Goal: Task Accomplishment & Management: Complete application form

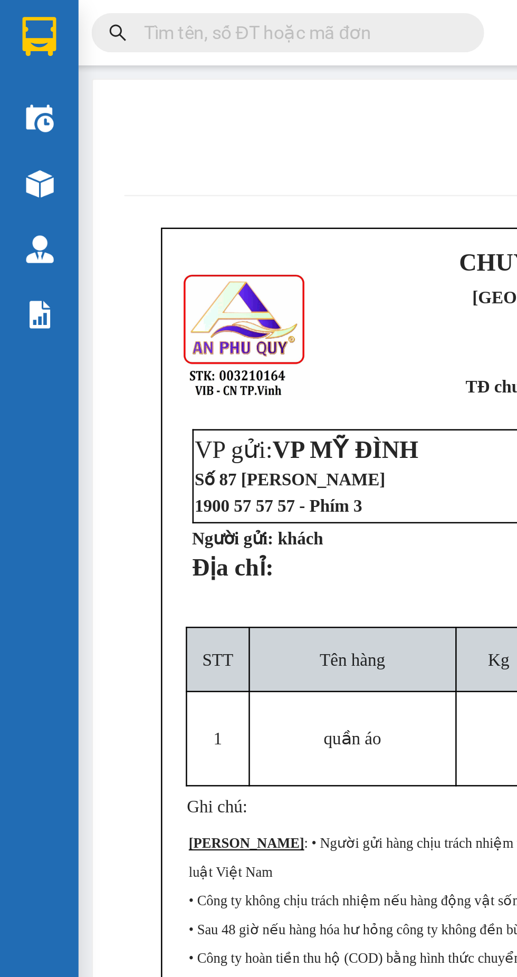
click at [18, 13] on img at bounding box center [16, 15] width 14 height 16
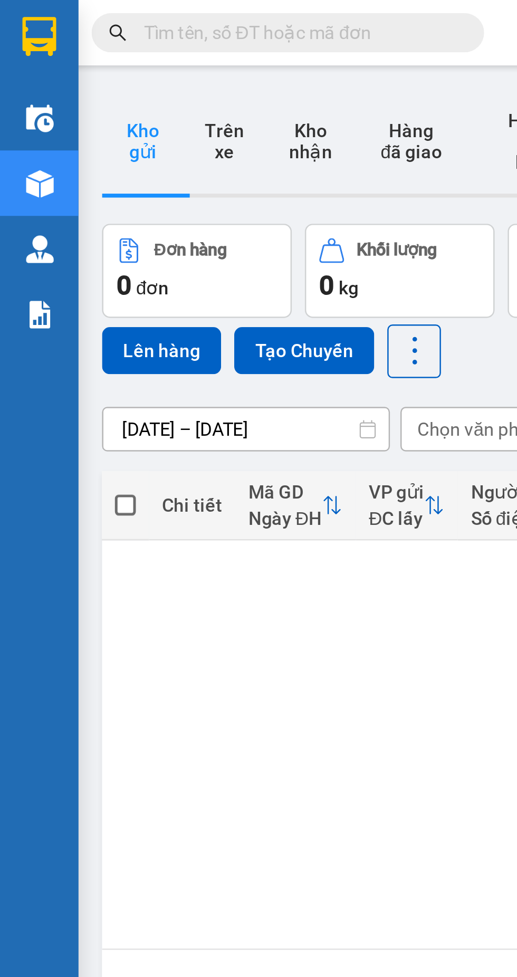
click at [63, 14] on input "text" at bounding box center [120, 13] width 125 height 12
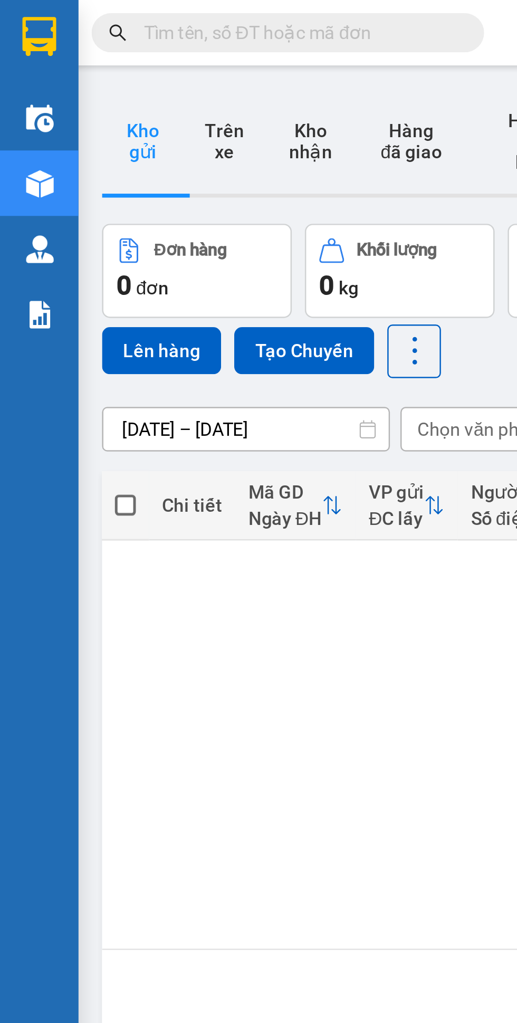
click at [60, 58] on button "Kho gửi" at bounding box center [57, 57] width 33 height 42
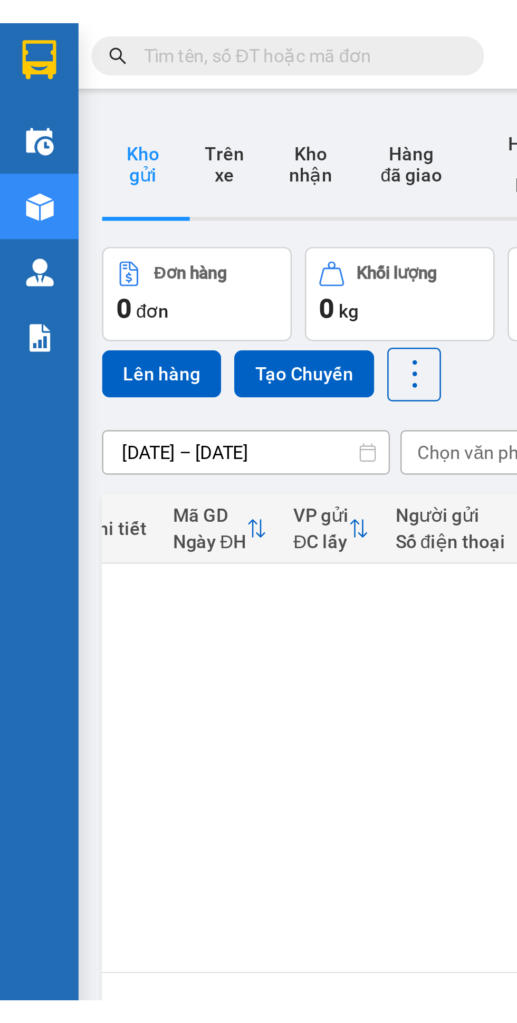
scroll to position [0, 74]
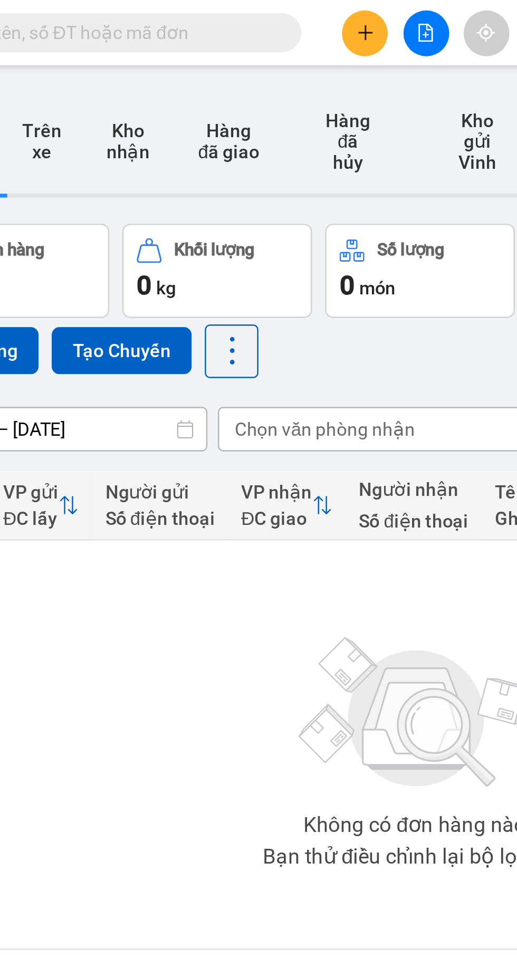
click at [221, 17] on button at bounding box center [221, 13] width 18 height 18
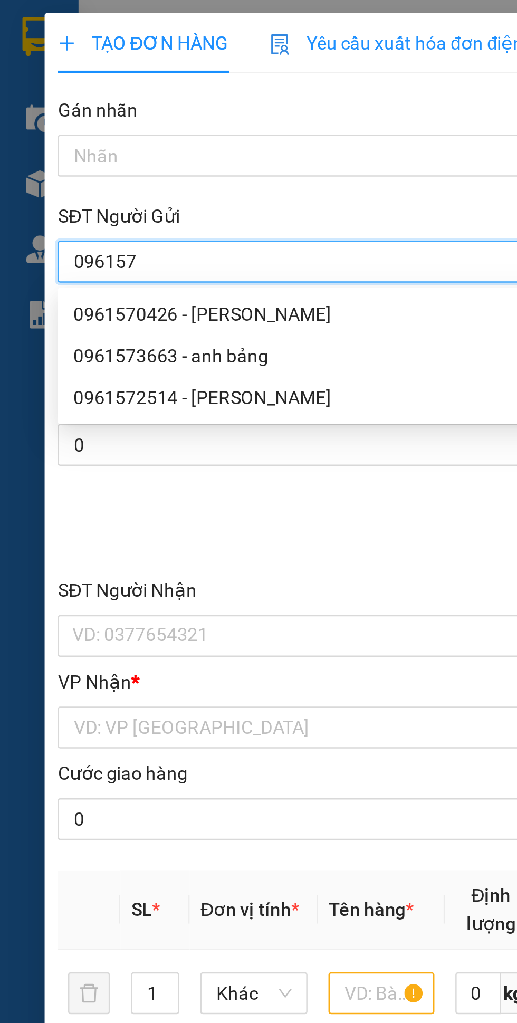
click at [61, 146] on div "0961573663 - anh bảng" at bounding box center [140, 144] width 221 height 12
type input "0961573663"
type input "anh bảng"
checkbox input "true"
type input "nhận bến xe mới"
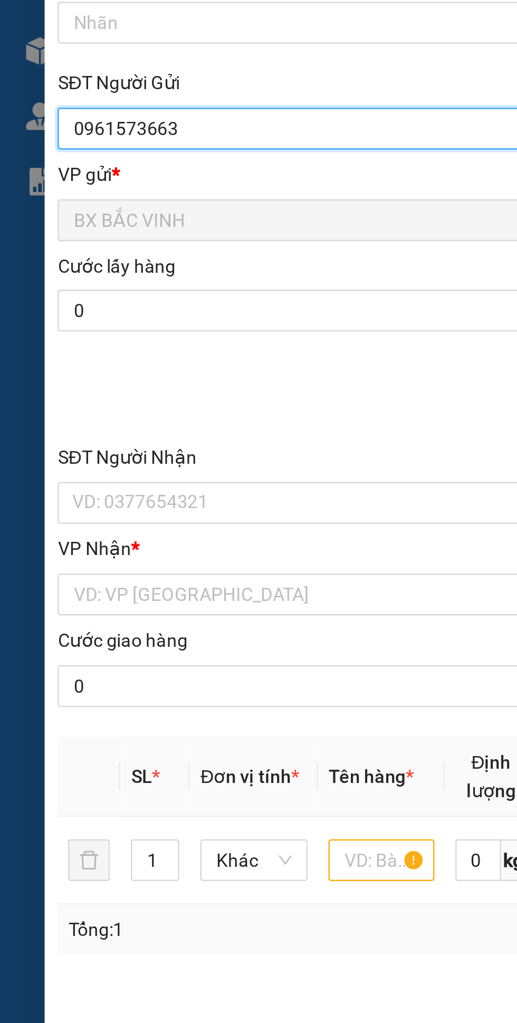
type input "0961573663"
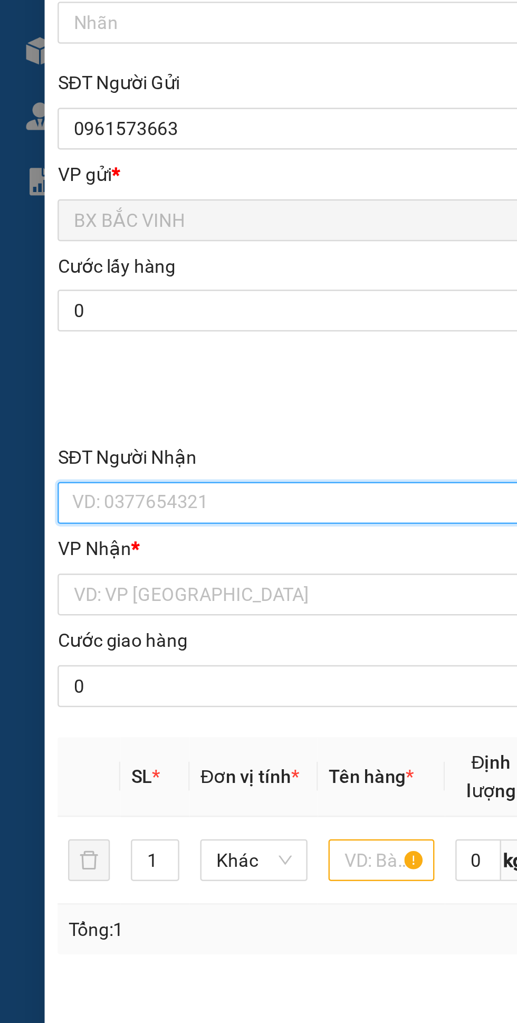
click at [83, 254] on input "SĐT Người Nhận" at bounding box center [139, 256] width 233 height 17
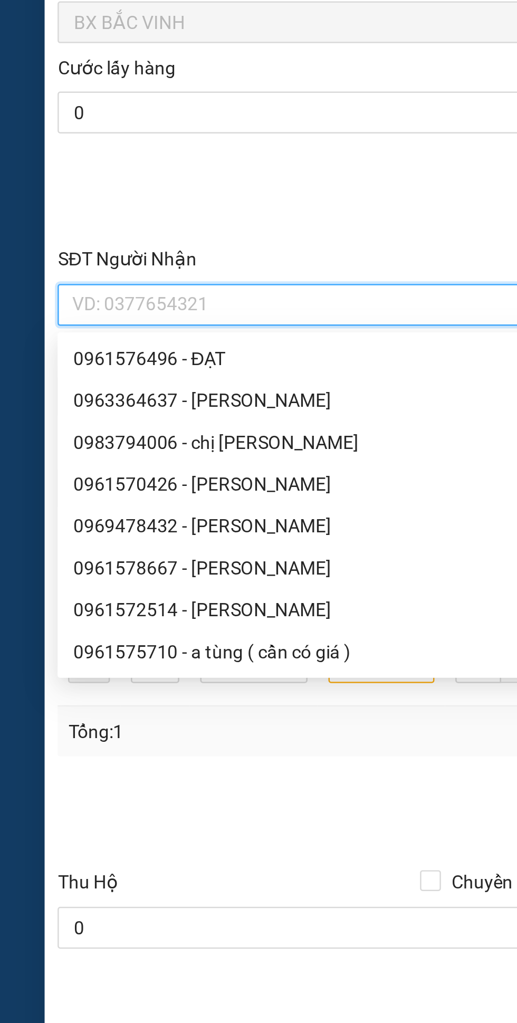
click at [67, 313] on div "0983794006 - chị [PERSON_NAME]" at bounding box center [140, 312] width 221 height 12
type input "0983794006"
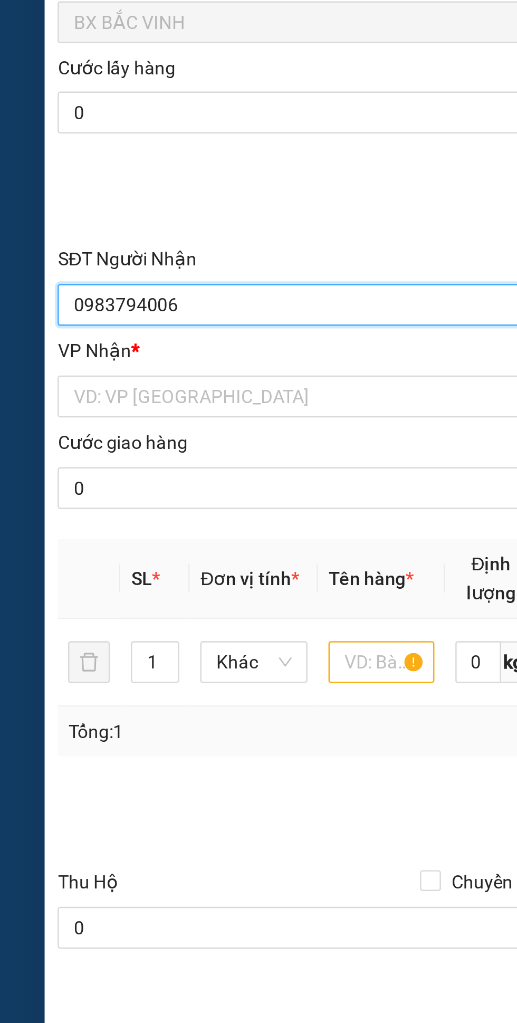
type input "chị [PERSON_NAME]"
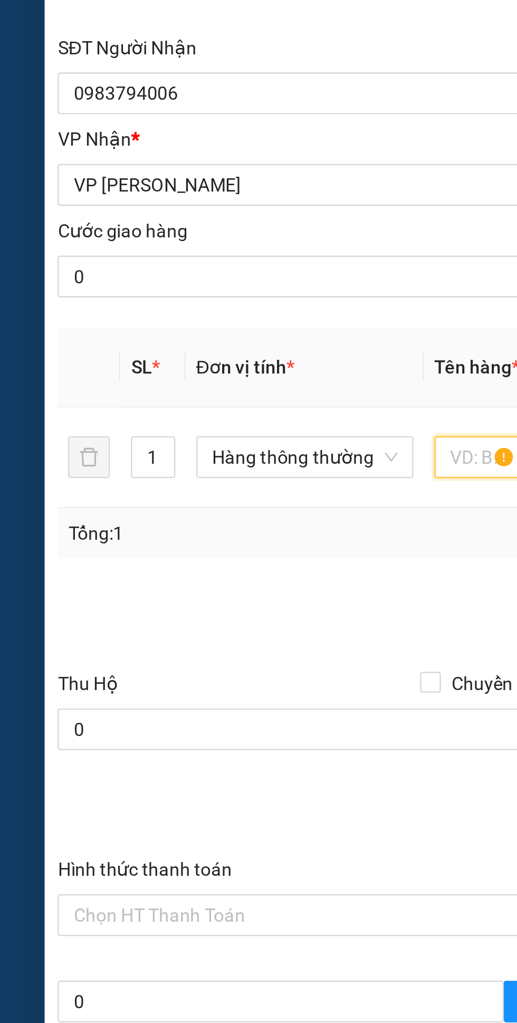
click at [184, 406] on input "text" at bounding box center [193, 403] width 36 height 17
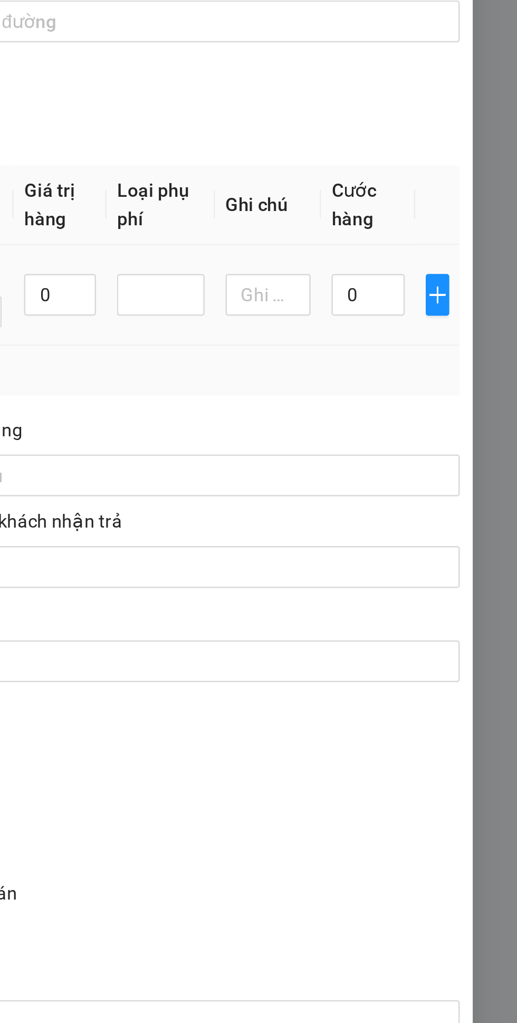
type input "Bưởi"
click at [452, 405] on input "0" at bounding box center [457, 403] width 30 height 17
type input "6"
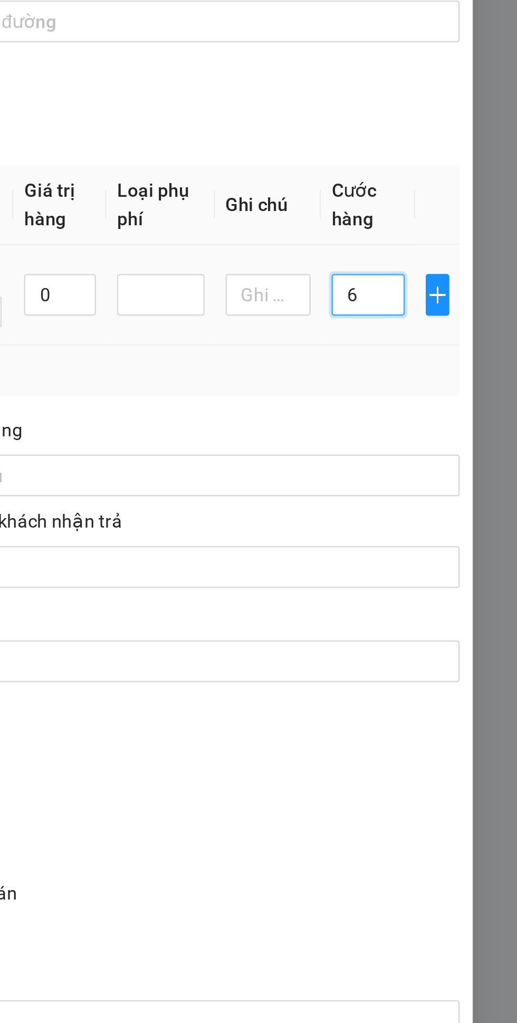
type input "60"
click at [428, 432] on div "Tổng: 1" at bounding box center [258, 434] width 462 height 12
type input "60.000"
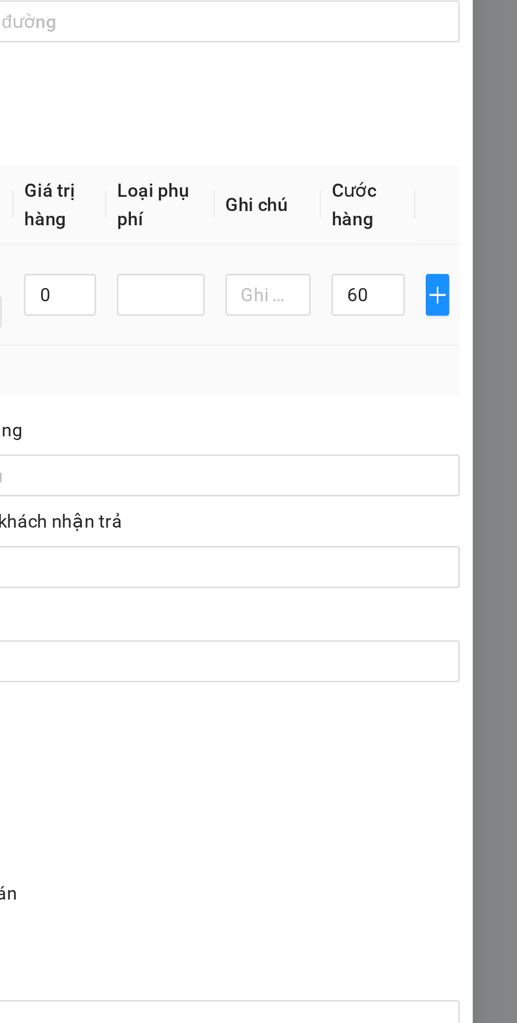
type input "60.000"
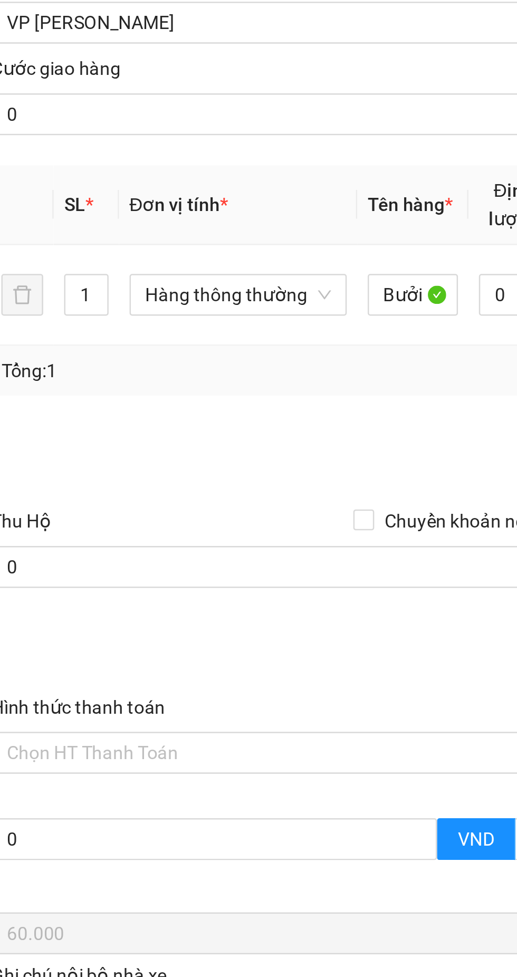
click at [97, 586] on input "Hình thức thanh toán" at bounding box center [137, 588] width 214 height 16
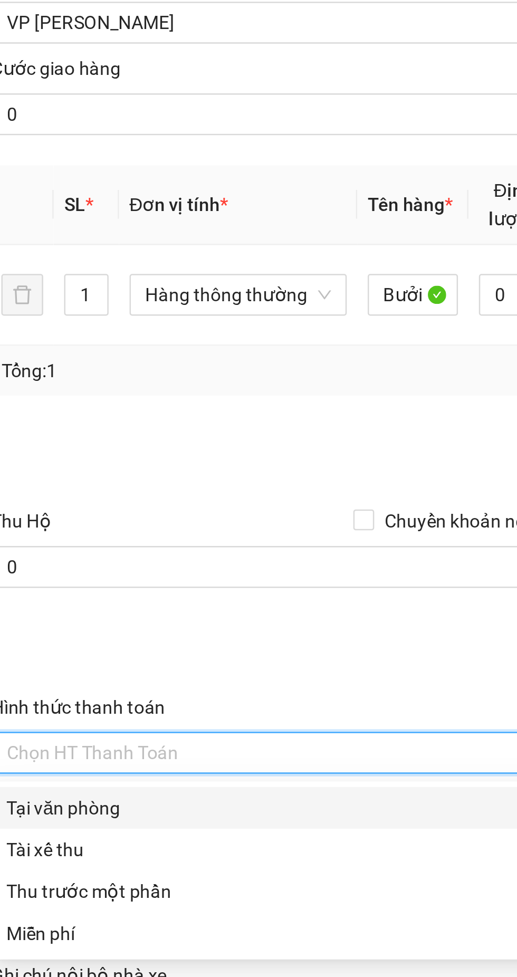
click at [64, 609] on div "Tại văn phòng" at bounding box center [141, 610] width 222 height 12
type input "0"
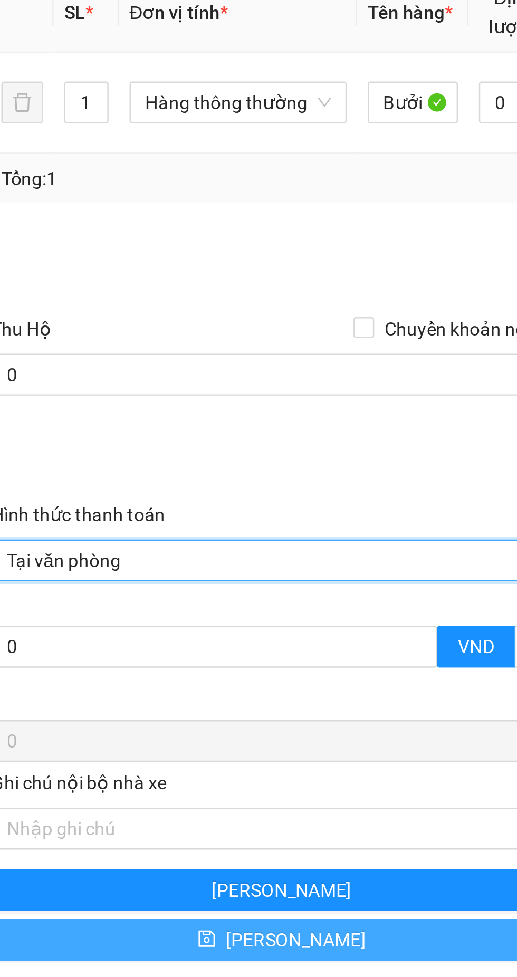
click at [113, 744] on icon "save" at bounding box center [110, 740] width 7 height 7
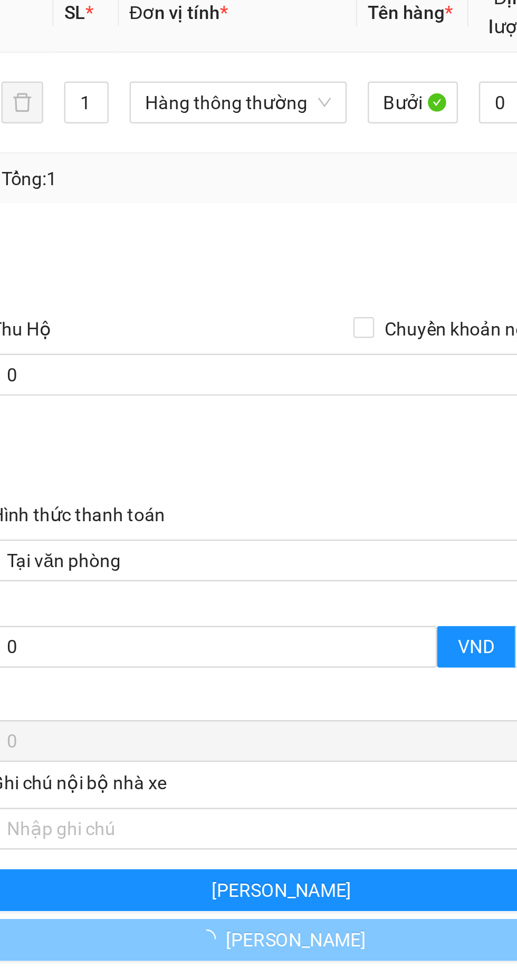
checkbox input "false"
type input "0"
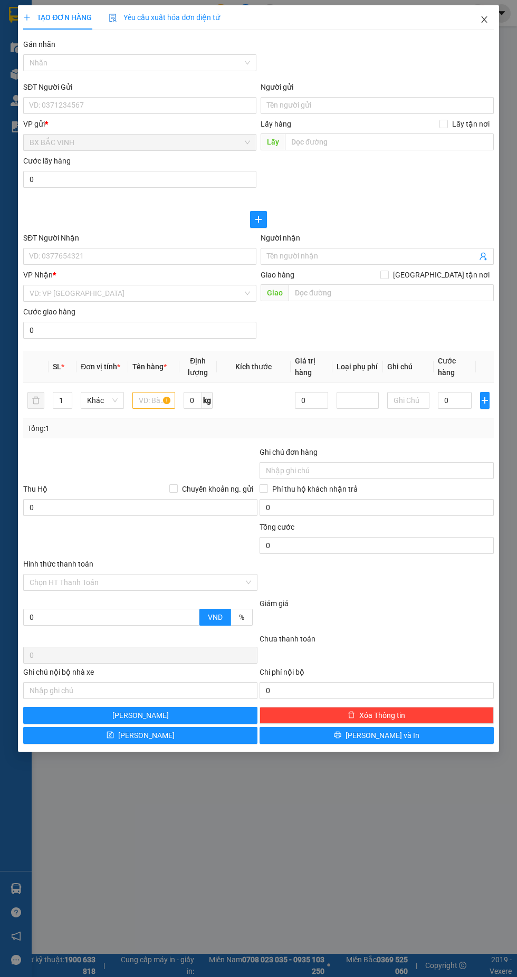
click at [484, 20] on icon "close" at bounding box center [484, 19] width 6 height 6
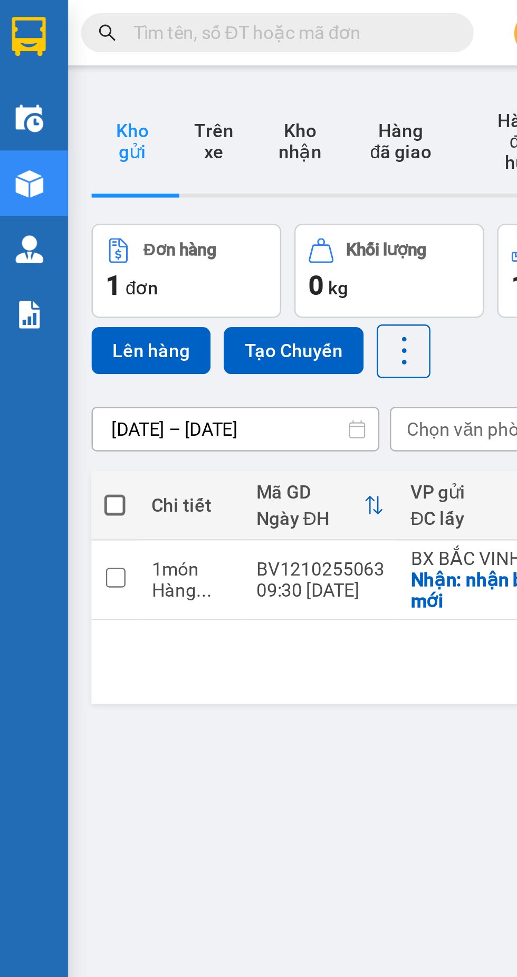
click at [143, 274] on div "1 10 / trang open" at bounding box center [274, 267] width 467 height 34
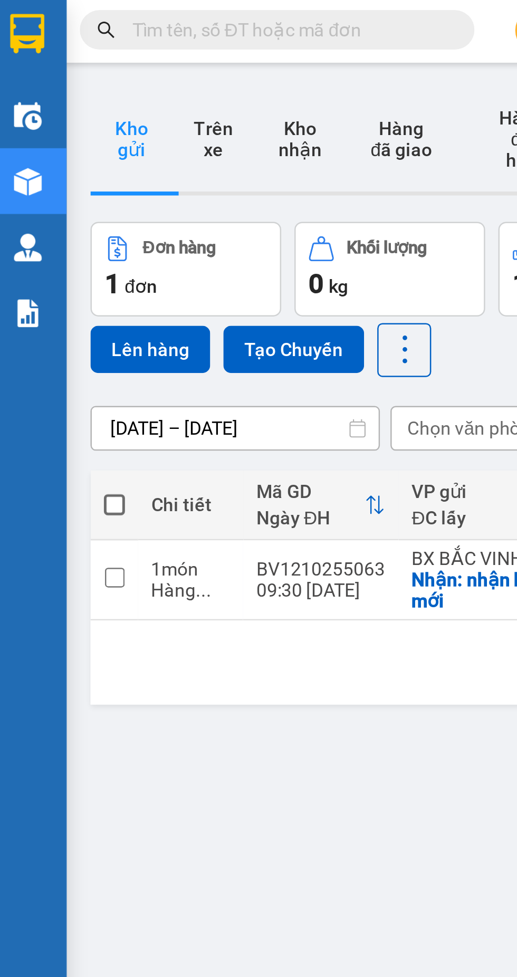
scroll to position [2, 0]
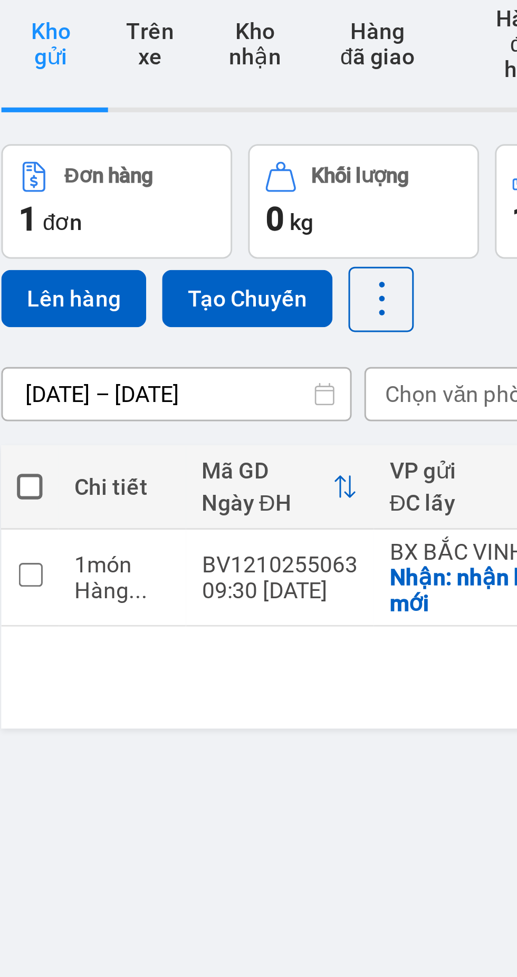
click at [51, 198] on span at bounding box center [50, 202] width 8 height 8
click at [51, 197] on input "checkbox" at bounding box center [51, 197] width 0 height 0
checkbox input "true"
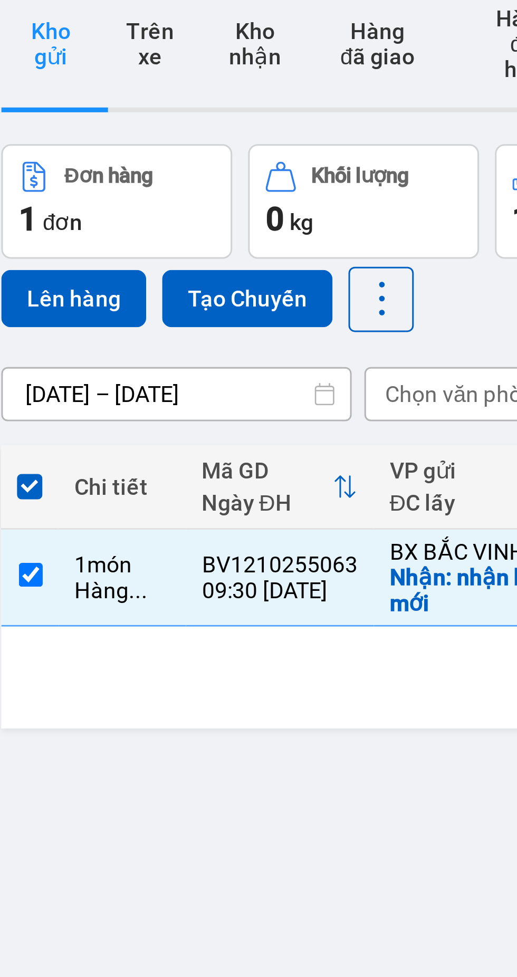
click at [65, 130] on button "Lên hàng" at bounding box center [65, 139] width 48 height 19
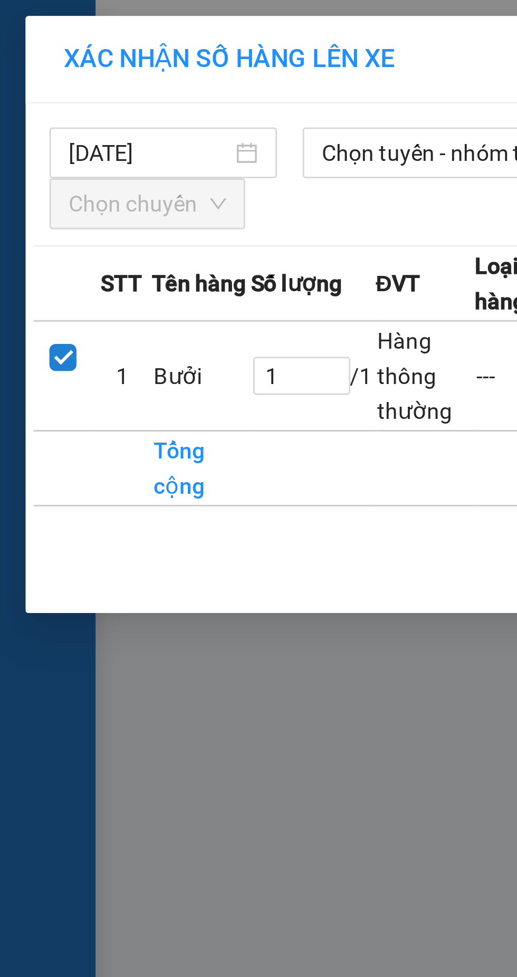
click at [136, 51] on span "Chọn tuyến - nhóm tuyến" at bounding box center [152, 51] width 91 height 16
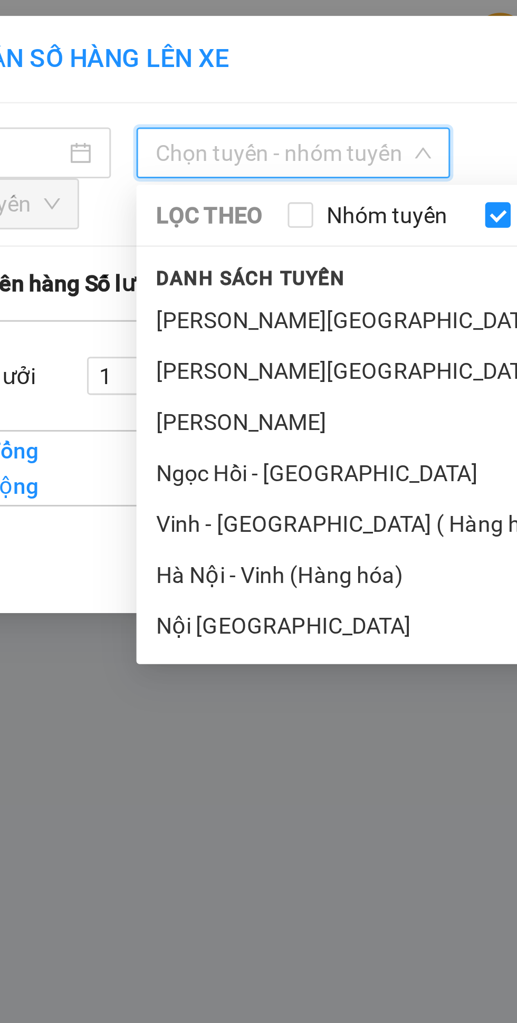
click at [177, 173] on li "Vinh - [GEOGRAPHIC_DATA] ( Hàng hóa )" at bounding box center [221, 173] width 243 height 17
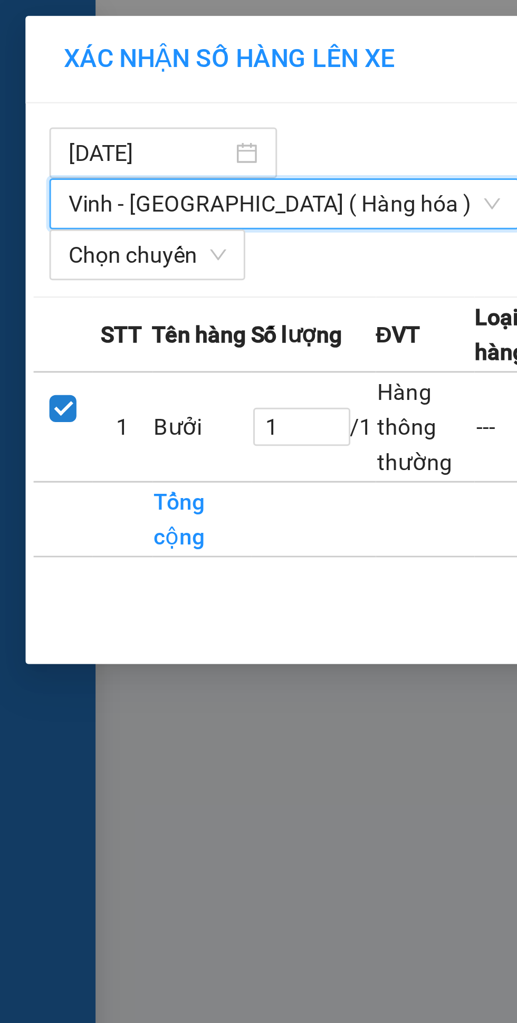
click at [60, 77] on span "Chọn chuyến" at bounding box center [49, 85] width 52 height 16
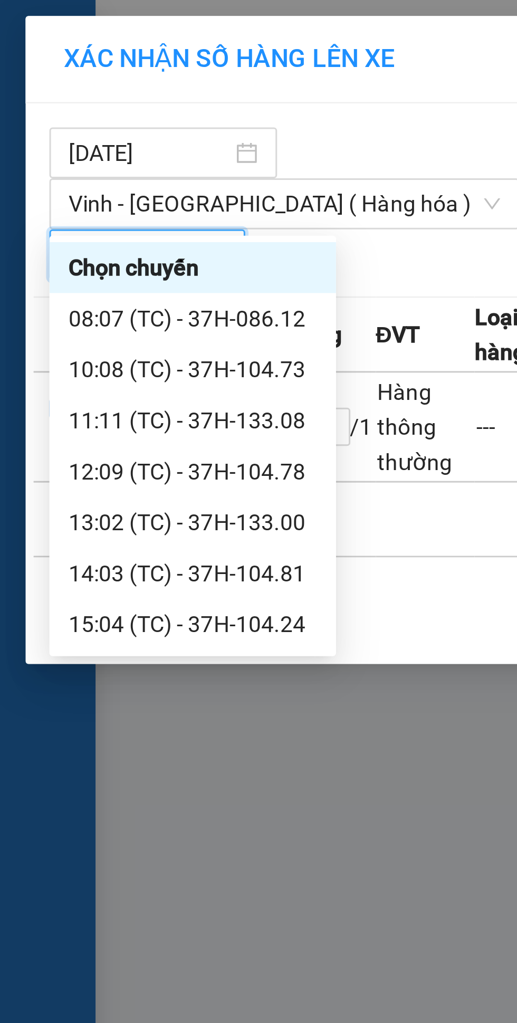
click at [69, 121] on div "10:08 (TC) - 37H-104.73" at bounding box center [64, 123] width 82 height 12
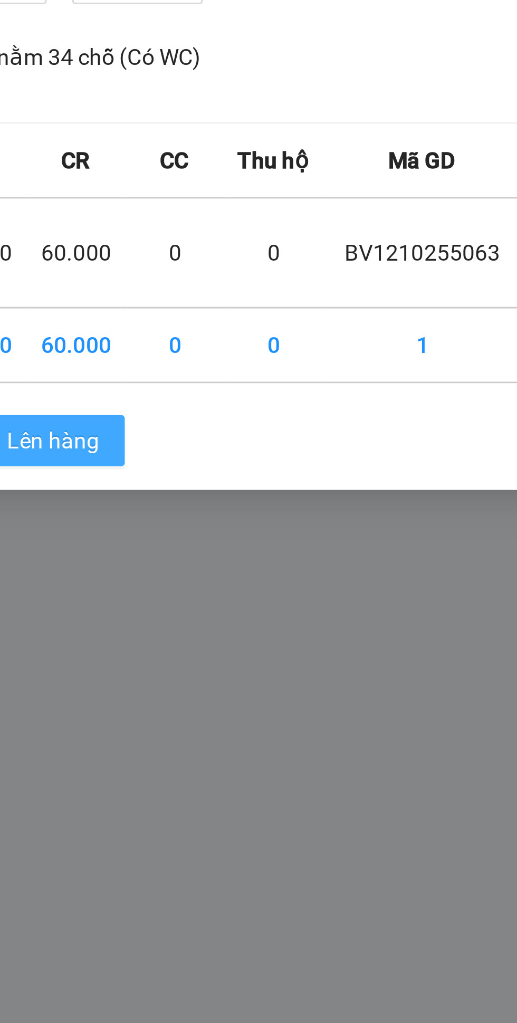
click at [301, 198] on span "Lên hàng" at bounding box center [297, 204] width 31 height 12
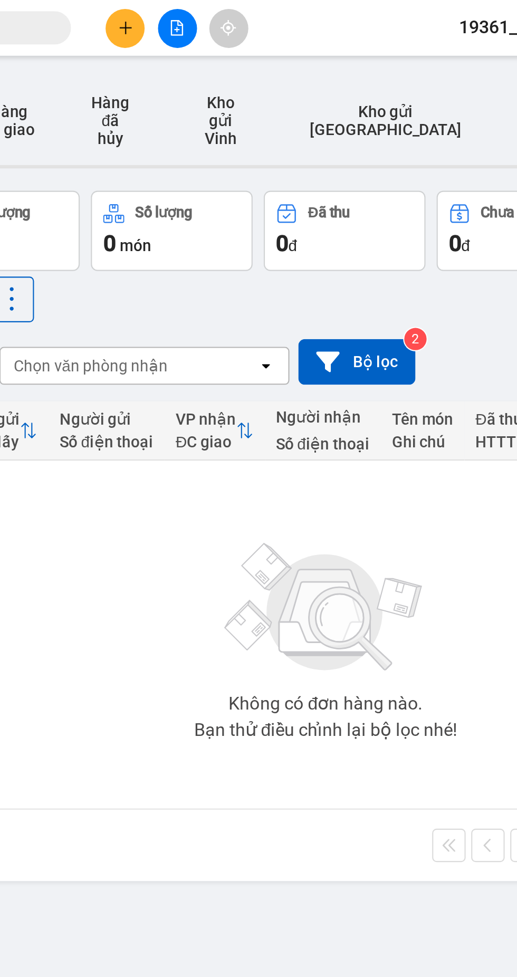
click at [217, 20] on button at bounding box center [221, 13] width 18 height 18
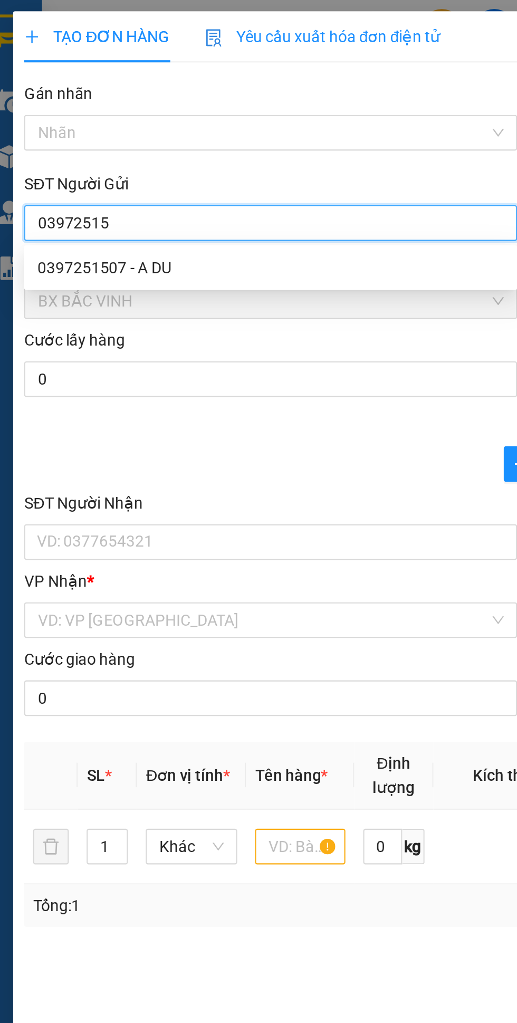
click at [76, 127] on div "0397251507 - A DU" at bounding box center [140, 127] width 221 height 12
type input "0397251507"
type input "A DU"
checkbox input "true"
type input "chợ nghi ân"
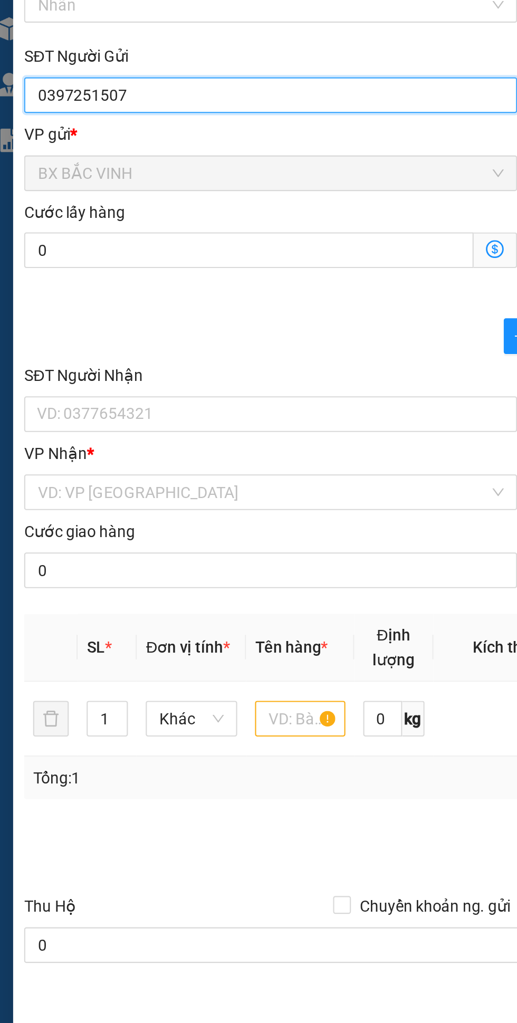
type input "0397251507"
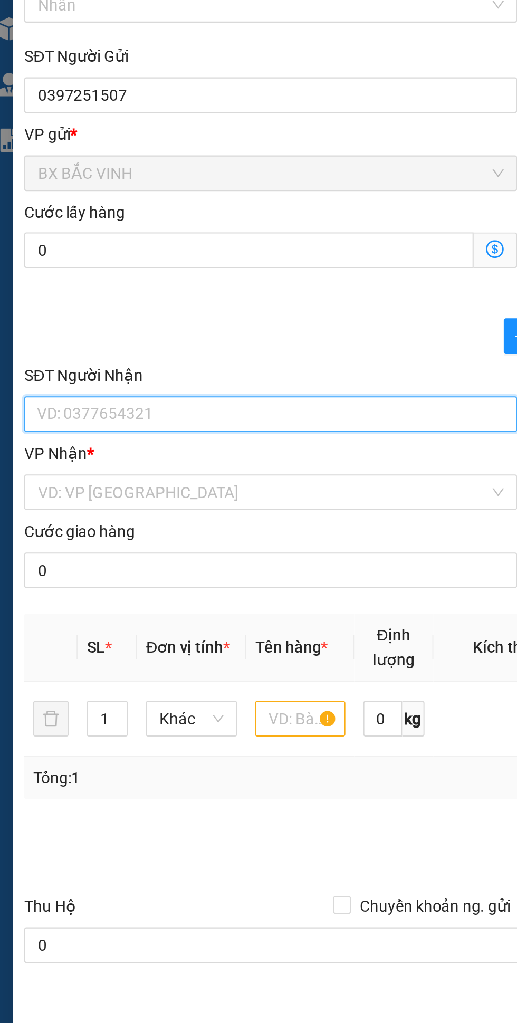
click at [119, 258] on input "SĐT Người Nhận" at bounding box center [139, 256] width 233 height 17
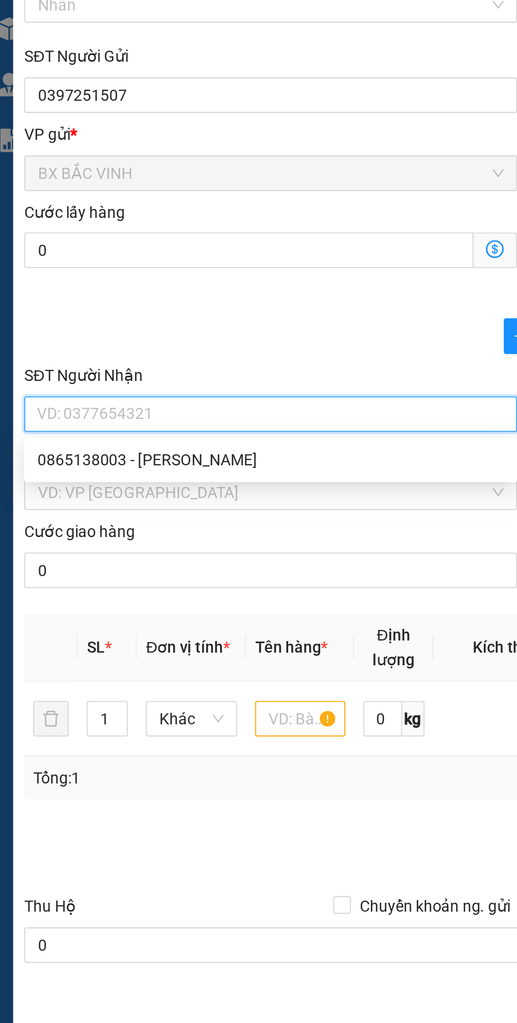
click at [98, 279] on div "0865138003 - [PERSON_NAME]" at bounding box center [140, 278] width 221 height 12
type input "0865138003"
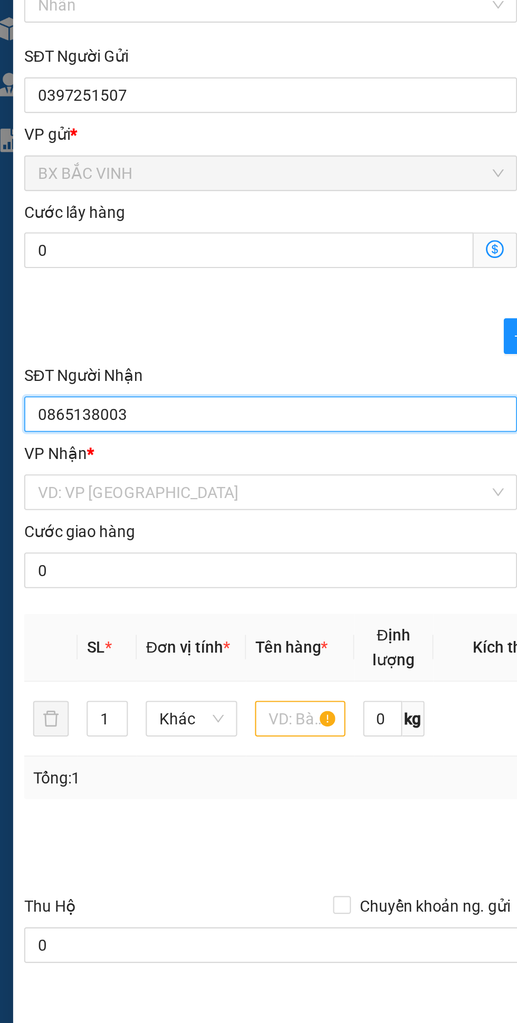
type input "[PERSON_NAME]"
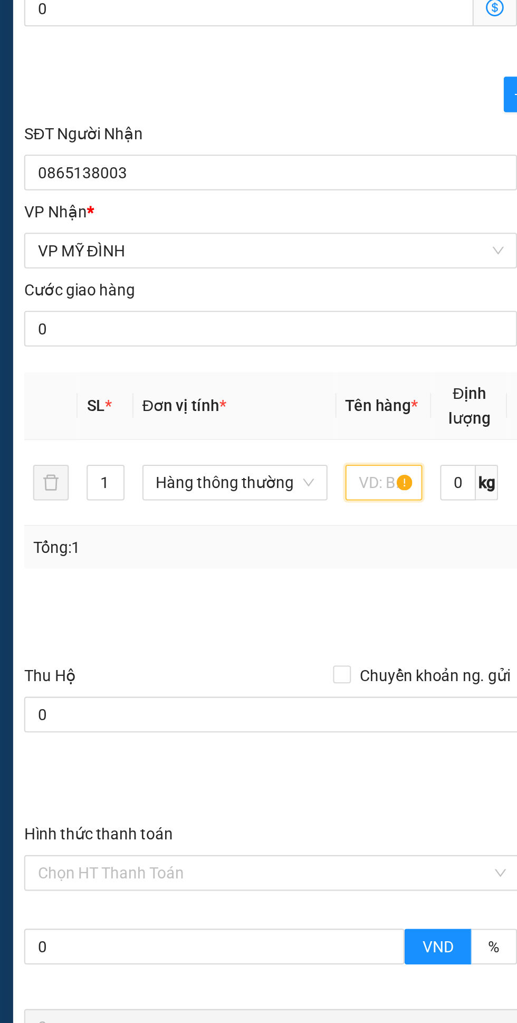
click at [189, 406] on input "text" at bounding box center [193, 403] width 36 height 17
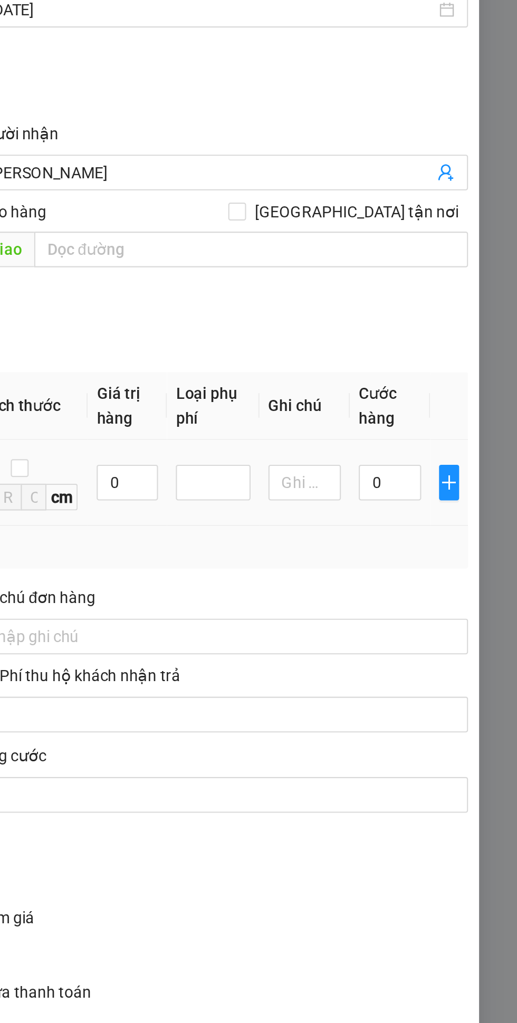
type input "Tp"
click at [457, 409] on input "0" at bounding box center [457, 403] width 30 height 17
type input "6"
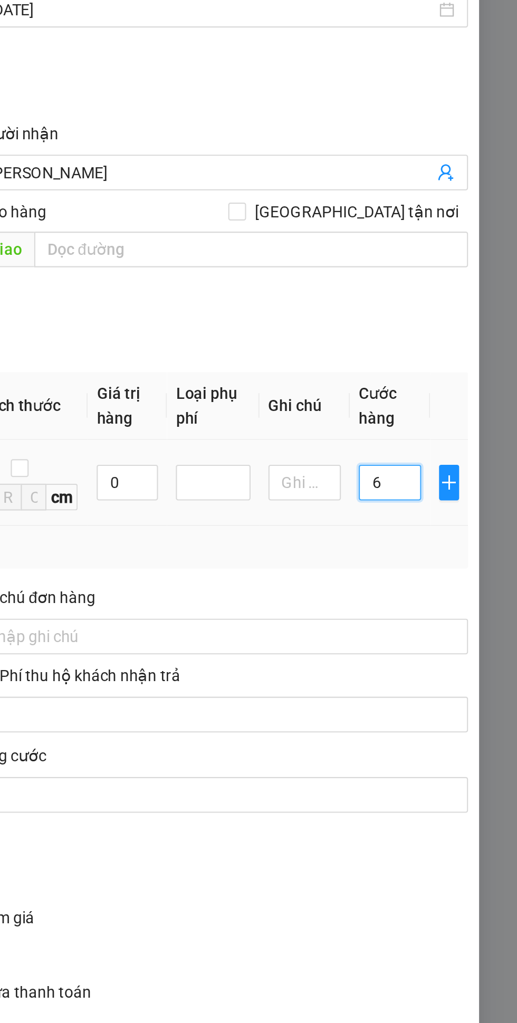
type input "60"
click at [438, 327] on div "SĐT Người Nhận 0865138003 Người nhận HUYỀN TRANG VP Nhận * VP MỸ ĐÌNH Giao hàng…" at bounding box center [258, 287] width 474 height 111
type input "60.000"
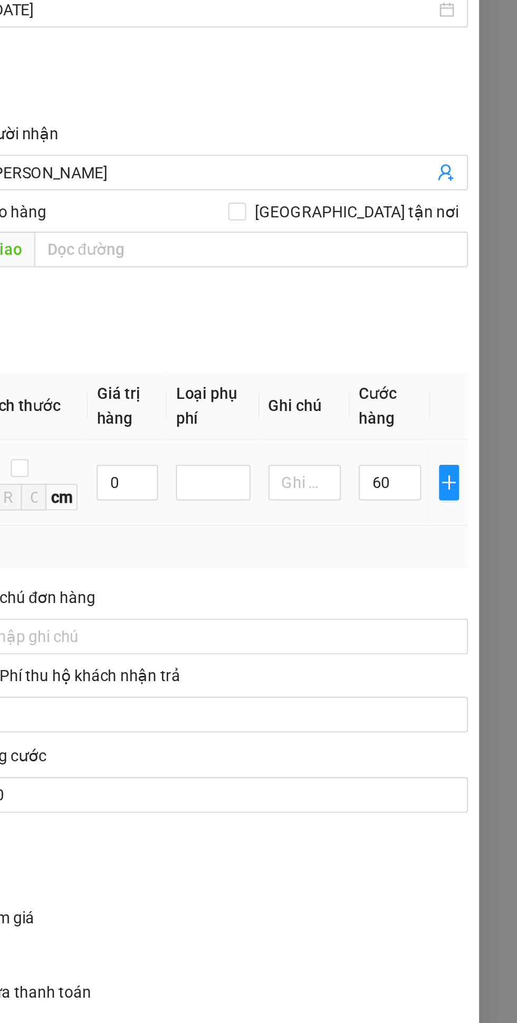
type input "60.000"
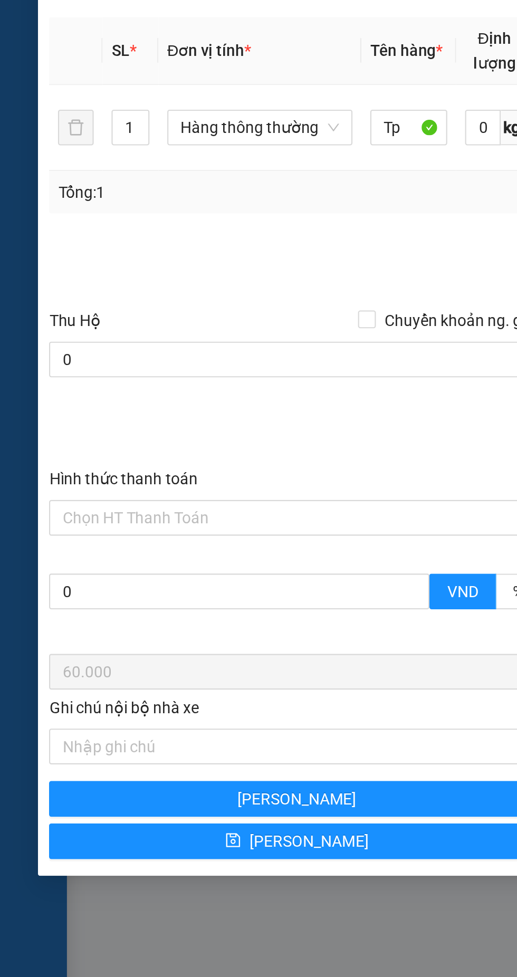
click at [84, 590] on input "Hình thức thanh toán" at bounding box center [137, 588] width 214 height 16
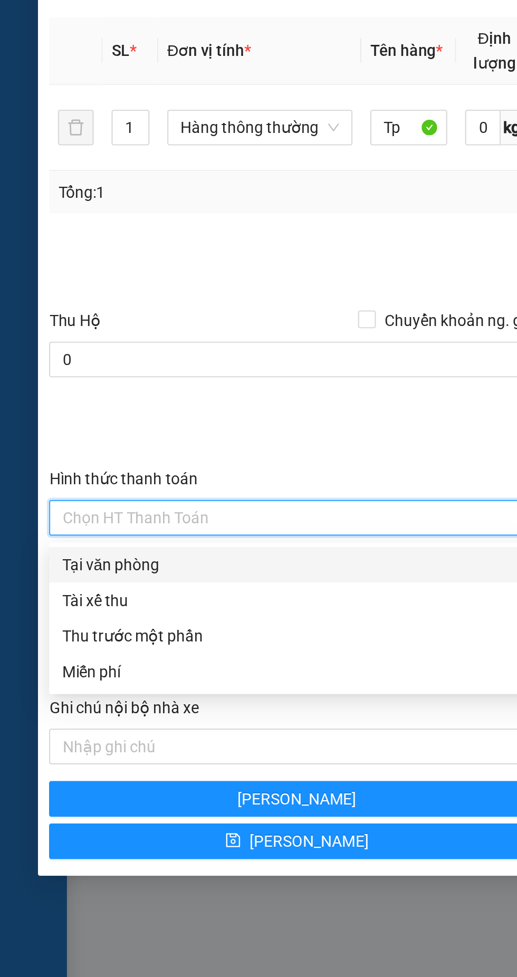
click at [62, 609] on div "Tại văn phòng" at bounding box center [141, 610] width 222 height 12
type input "0"
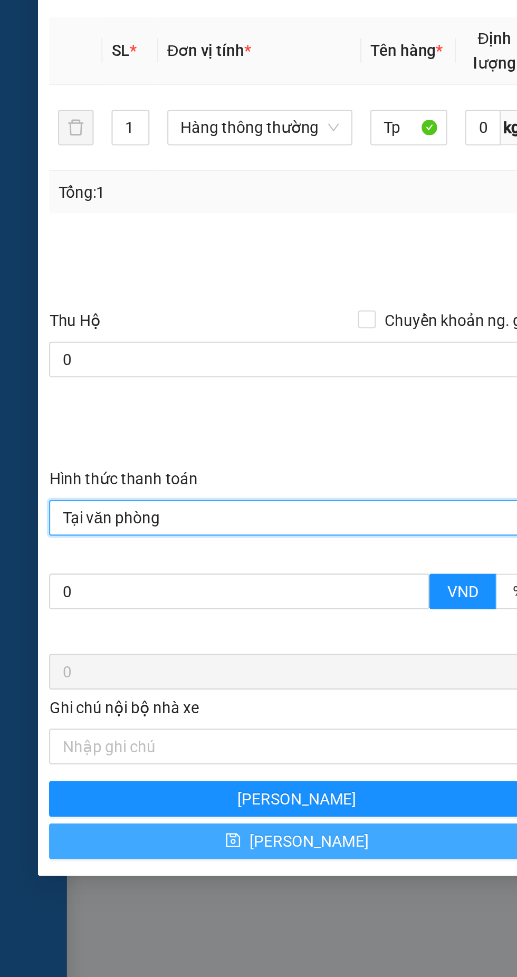
click at [146, 745] on span "[PERSON_NAME]" at bounding box center [146, 741] width 56 height 12
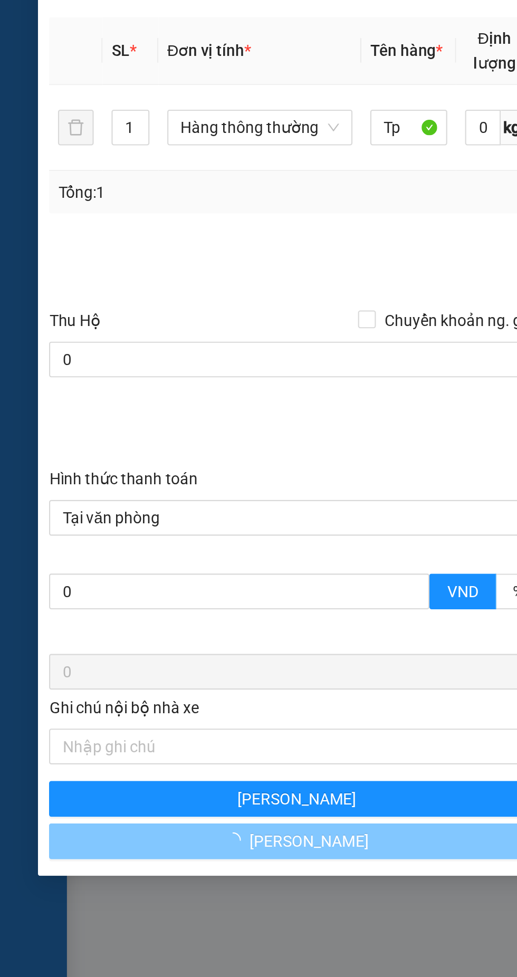
checkbox input "false"
type input "0"
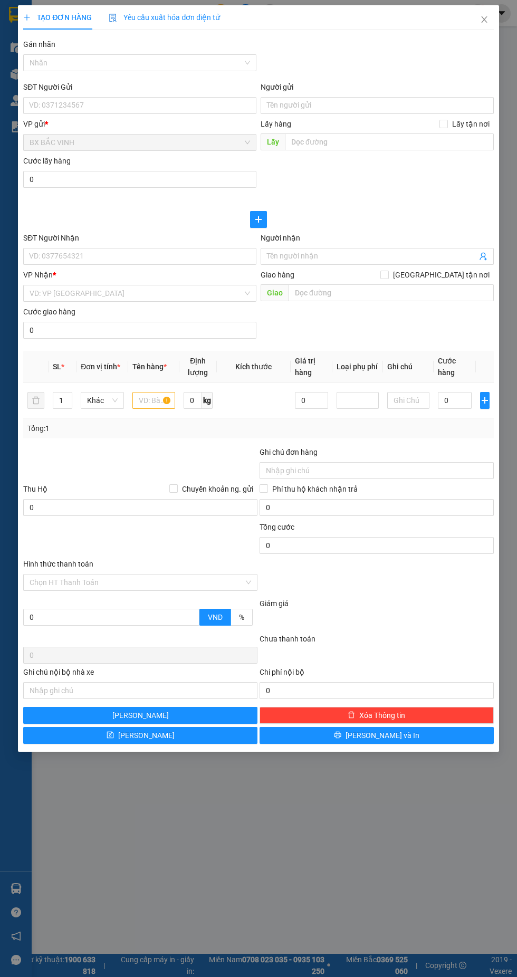
click at [481, 38] on div at bounding box center [258, 38] width 472 height 1
click at [476, 38] on div at bounding box center [258, 38] width 472 height 1
click at [484, 20] on icon "close" at bounding box center [484, 19] width 6 height 6
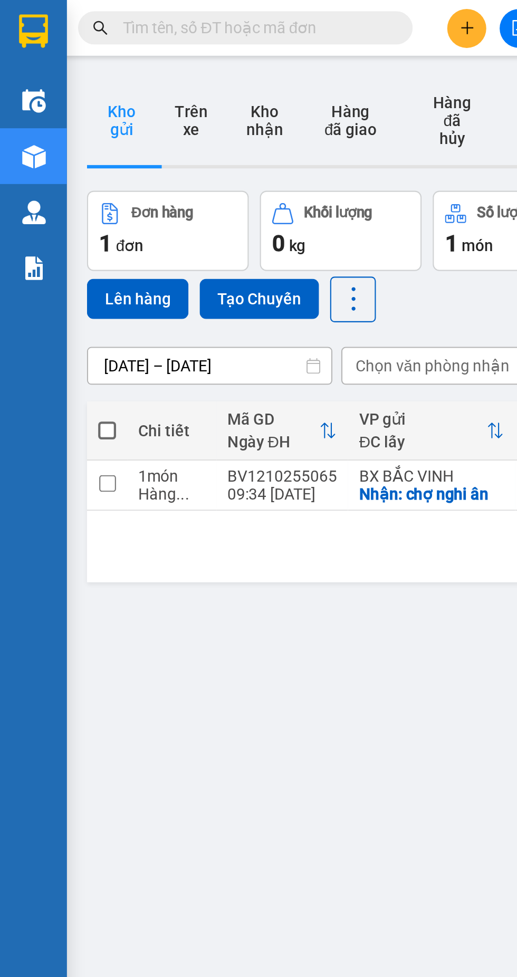
click at [53, 200] on span at bounding box center [50, 204] width 8 height 8
click at [51, 198] on input "checkbox" at bounding box center [51, 198] width 0 height 0
checkbox input "true"
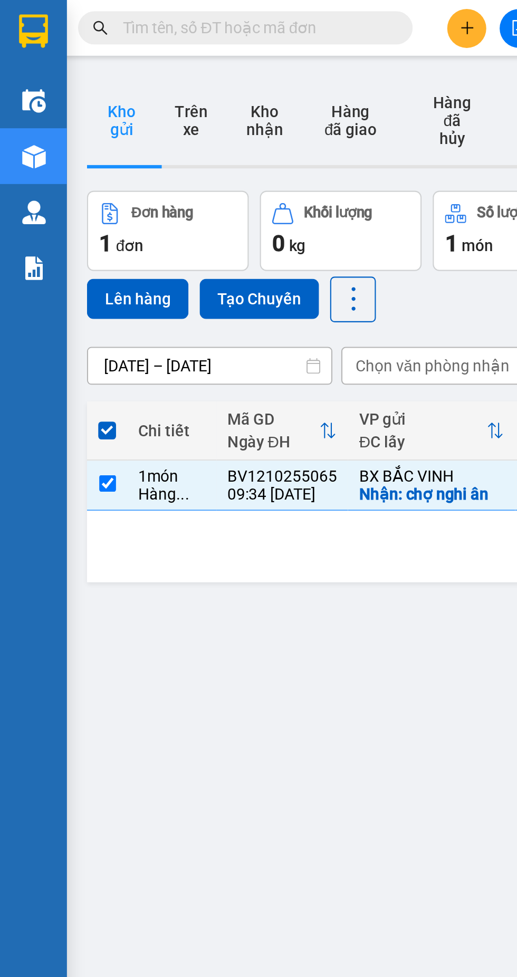
click at [73, 134] on button "Lên hàng" at bounding box center [65, 141] width 48 height 19
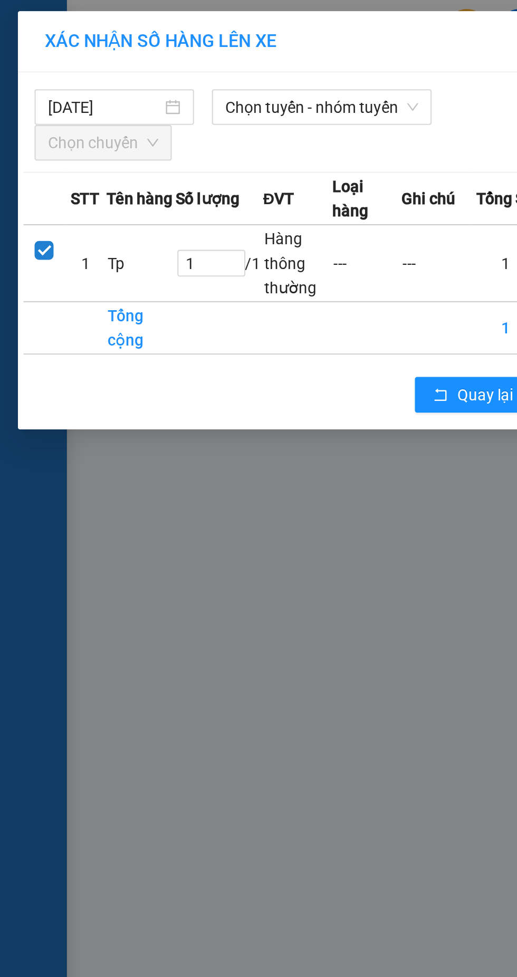
click at [156, 52] on span "Chọn tuyến - nhóm tuyến" at bounding box center [152, 51] width 91 height 16
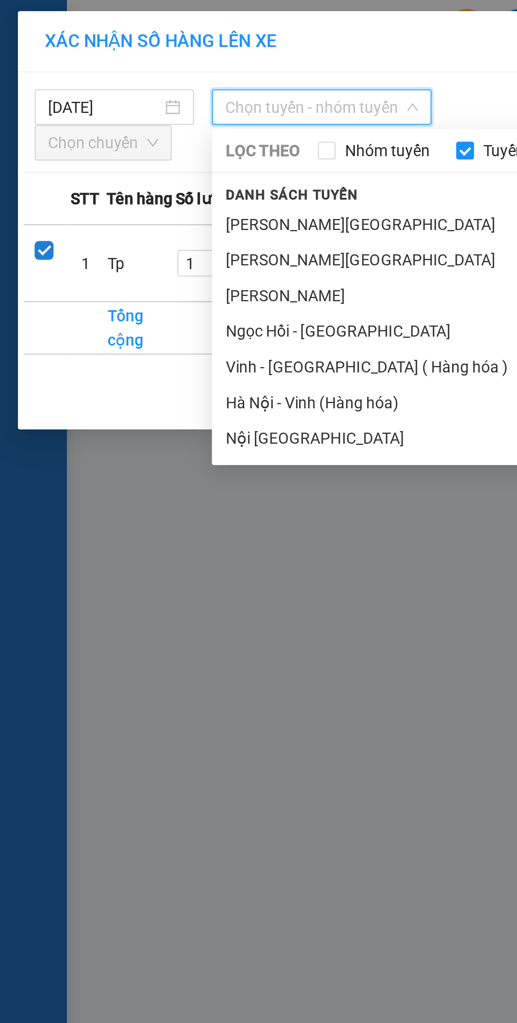
click at [166, 174] on li "Vinh - [GEOGRAPHIC_DATA] ( Hàng hóa )" at bounding box center [221, 173] width 243 height 17
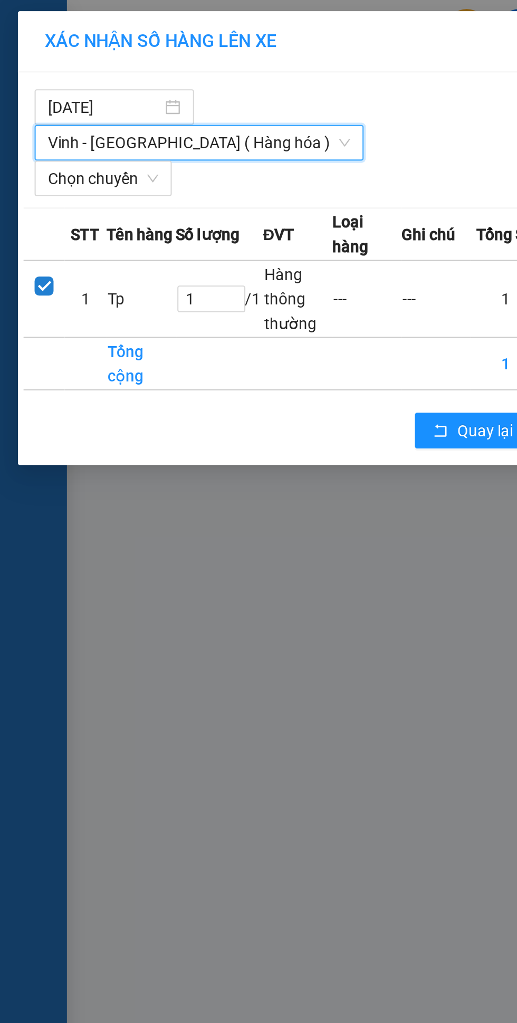
click at [55, 77] on span "Chọn chuyến" at bounding box center [49, 85] width 52 height 16
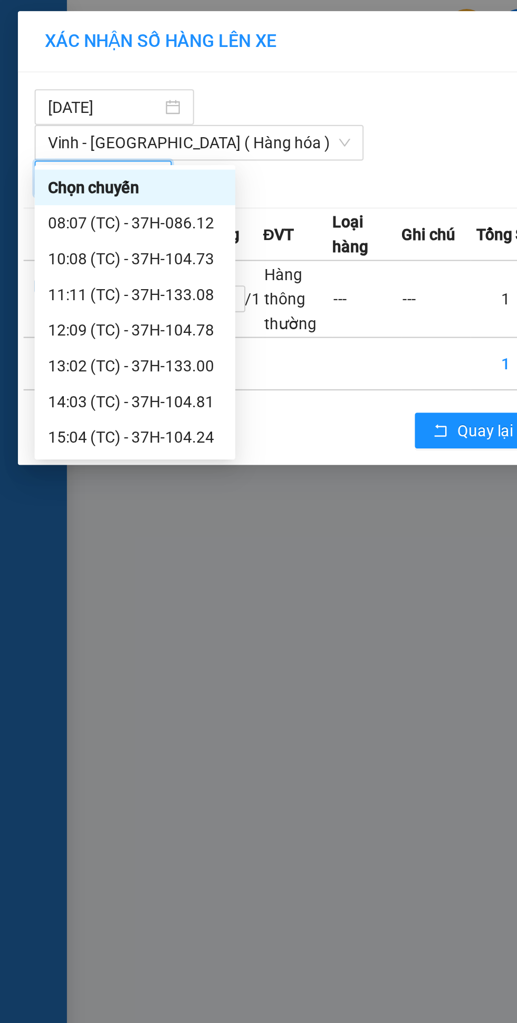
click at [78, 126] on div "10:08 (TC) - 37H-104.73" at bounding box center [64, 123] width 82 height 12
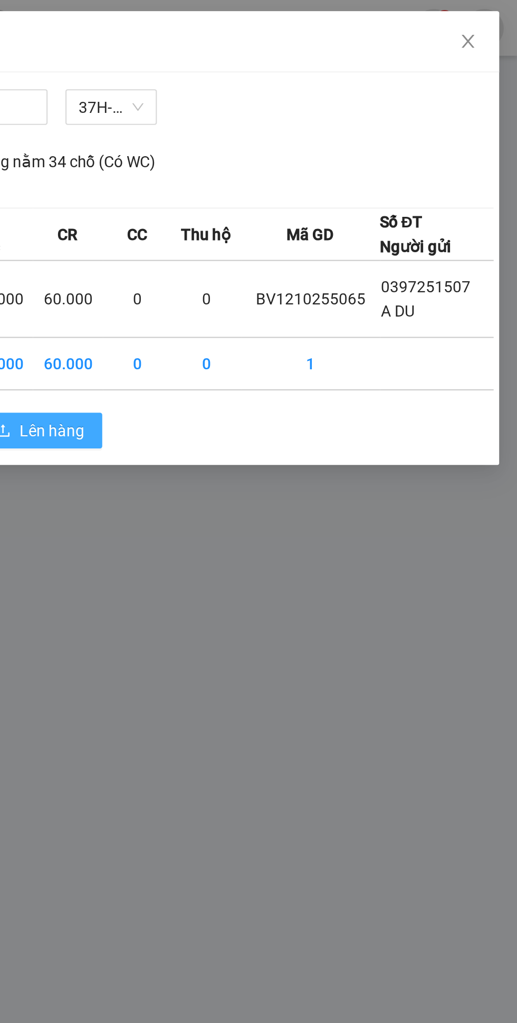
click at [311, 198] on span "Lên hàng" at bounding box center [297, 204] width 31 height 12
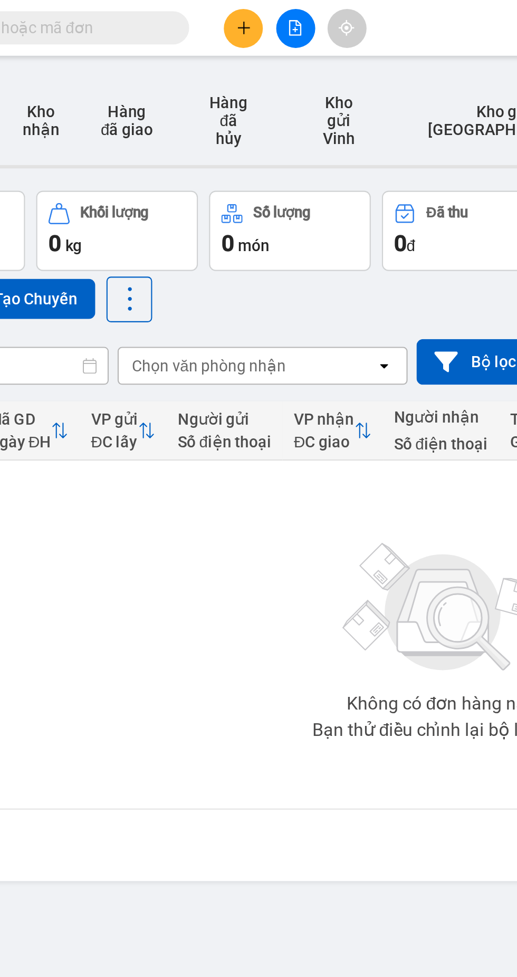
click at [245, 13] on icon "file-add" at bounding box center [246, 13] width 6 height 7
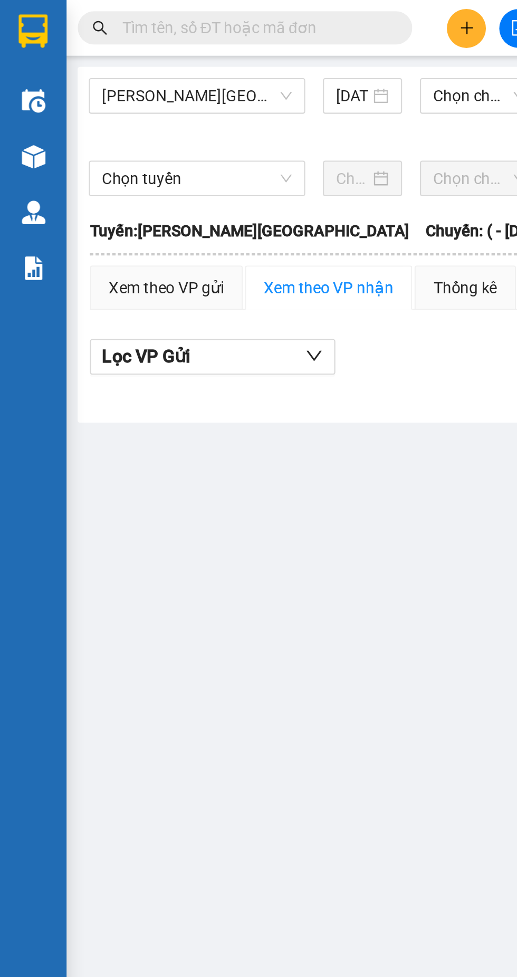
click at [98, 49] on span "[PERSON_NAME][GEOGRAPHIC_DATA]" at bounding box center [94, 45] width 90 height 16
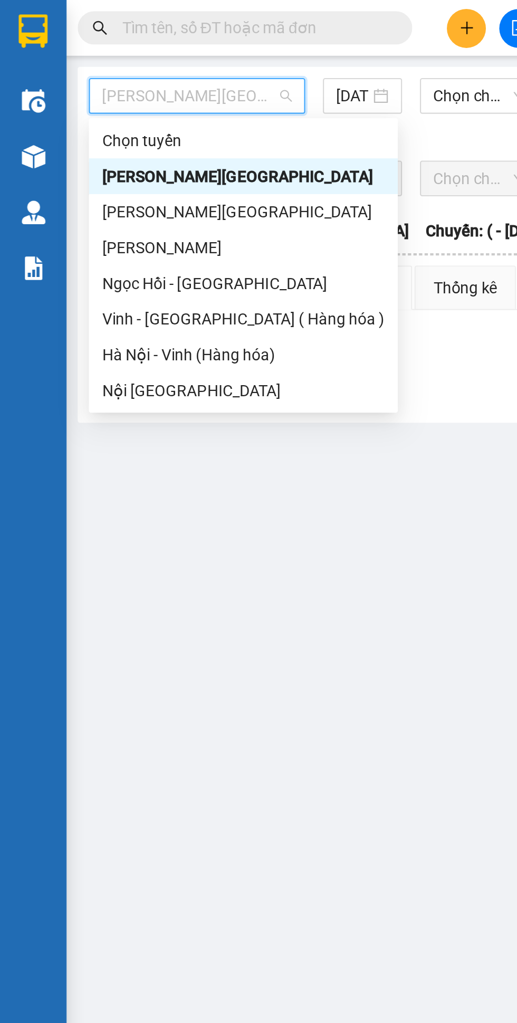
click at [105, 155] on div "Vinh - [GEOGRAPHIC_DATA] ( Hàng hóa )" at bounding box center [116, 151] width 134 height 12
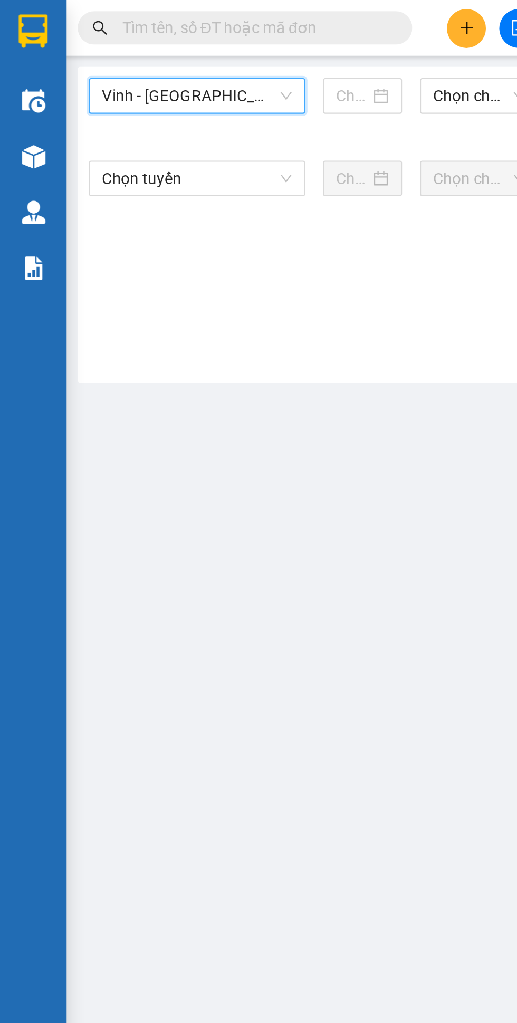
type input "[DATE]"
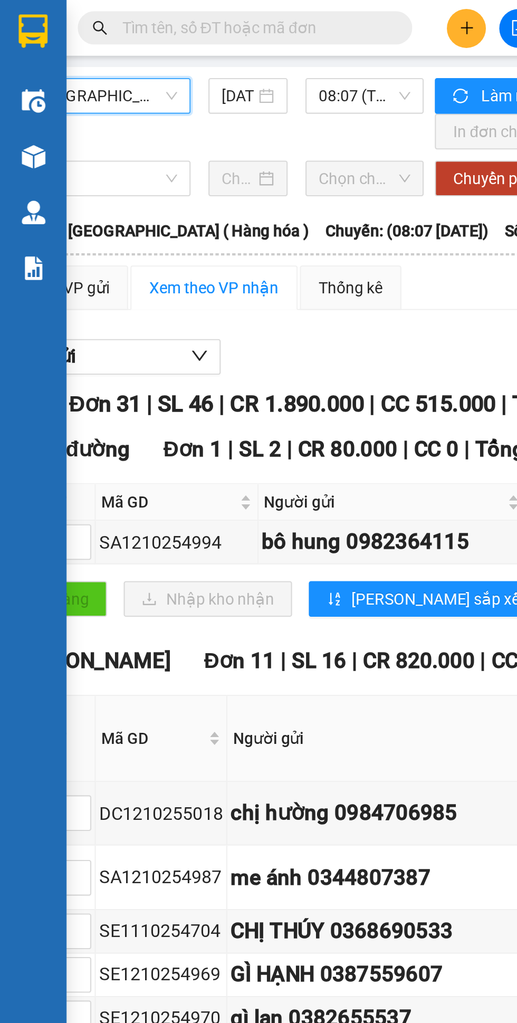
scroll to position [0, 55]
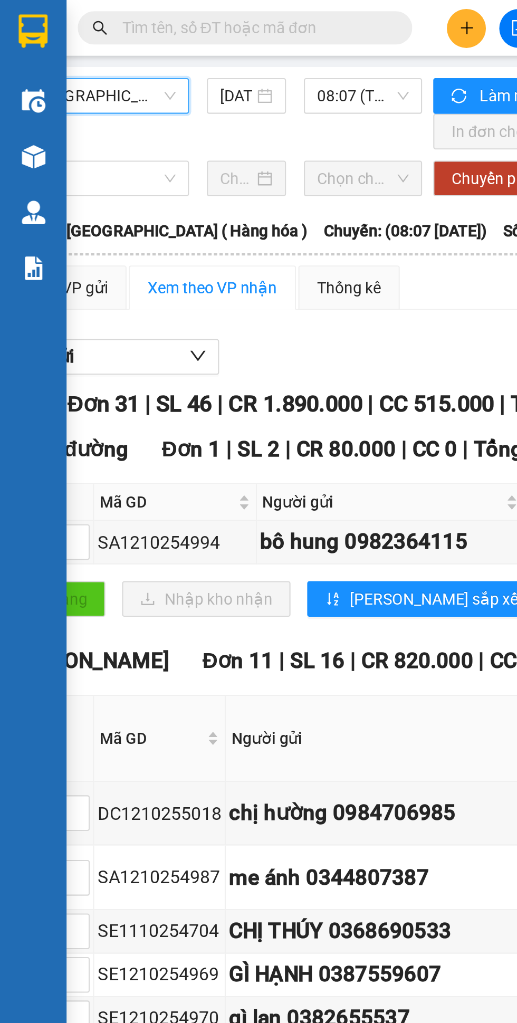
click at [175, 46] on span "08:07 (TC) - 37H-086.12" at bounding box center [171, 45] width 43 height 16
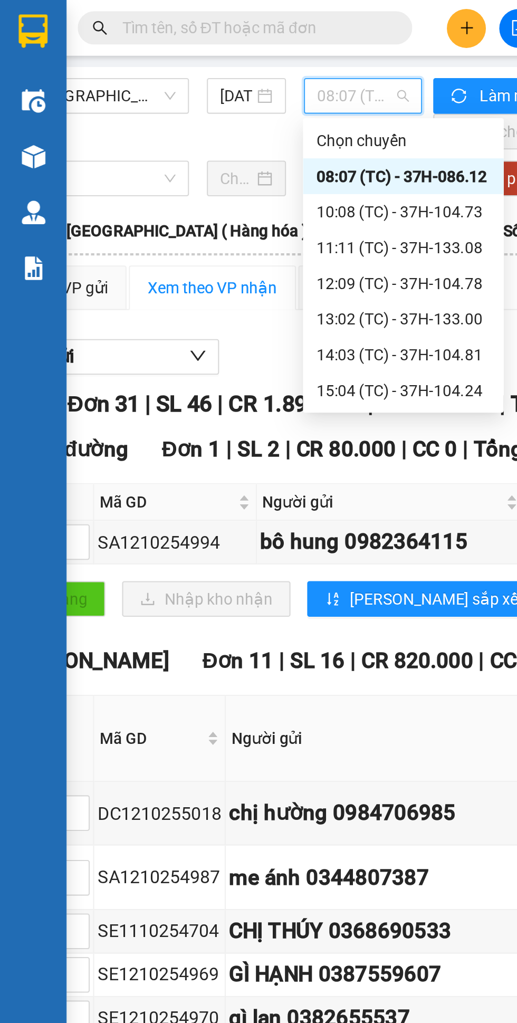
click at [193, 103] on div "10:08 (TC) - 37H-104.73" at bounding box center [191, 100] width 82 height 12
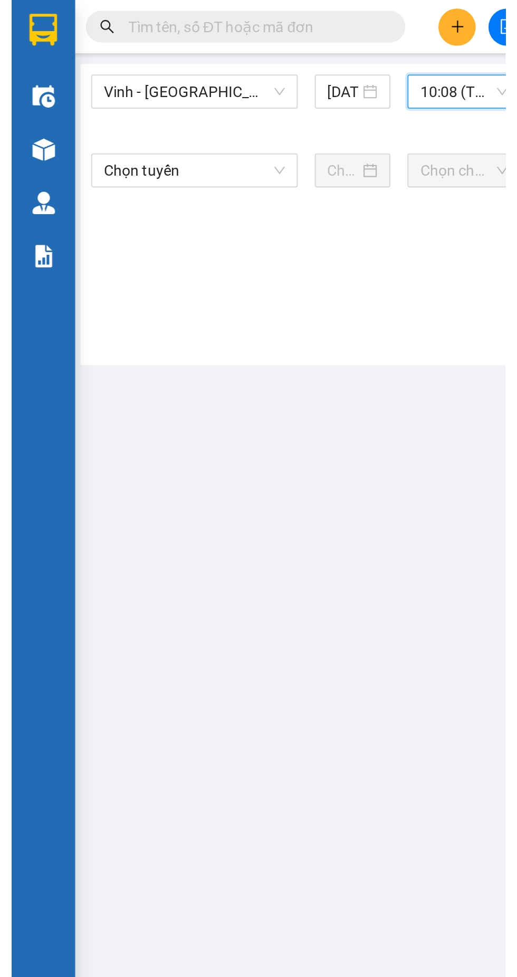
scroll to position [0, 3]
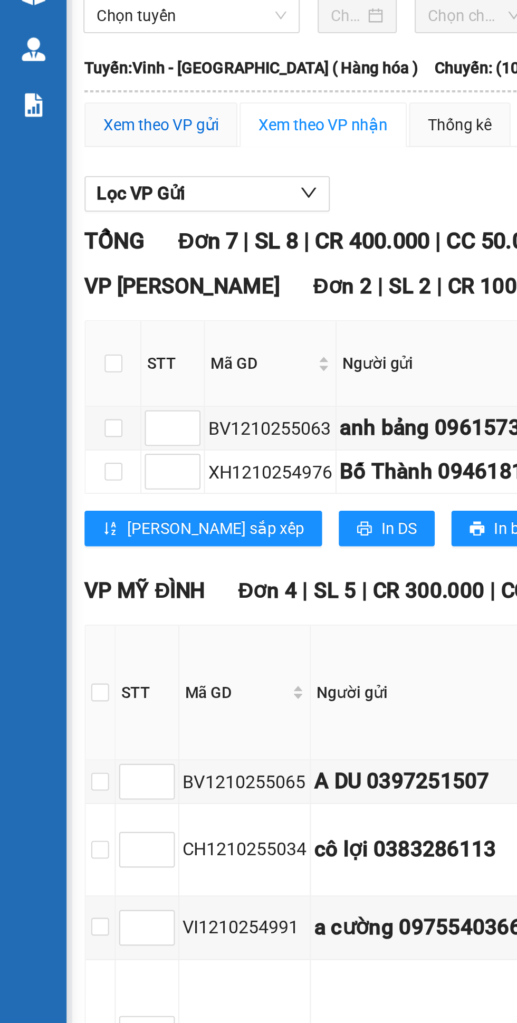
click at [83, 142] on div "Xem theo VP gửi" at bounding box center [76, 136] width 54 height 12
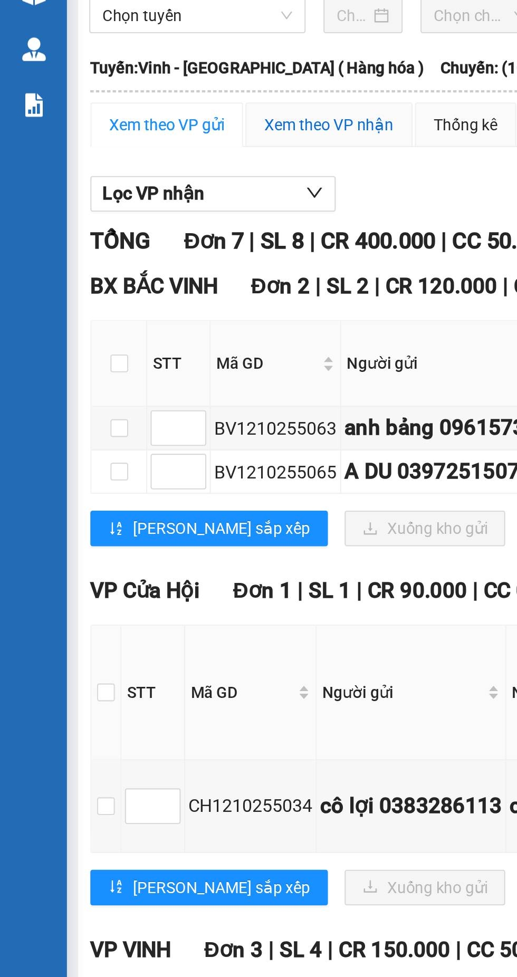
click at [173, 142] on div "Xem theo VP nhận" at bounding box center [155, 136] width 61 height 12
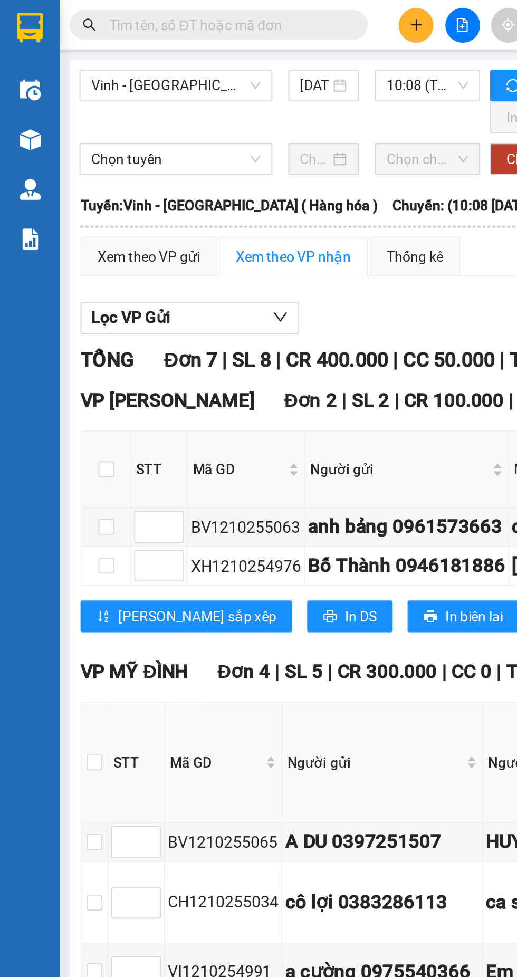
click at [18, 18] on img at bounding box center [16, 15] width 14 height 16
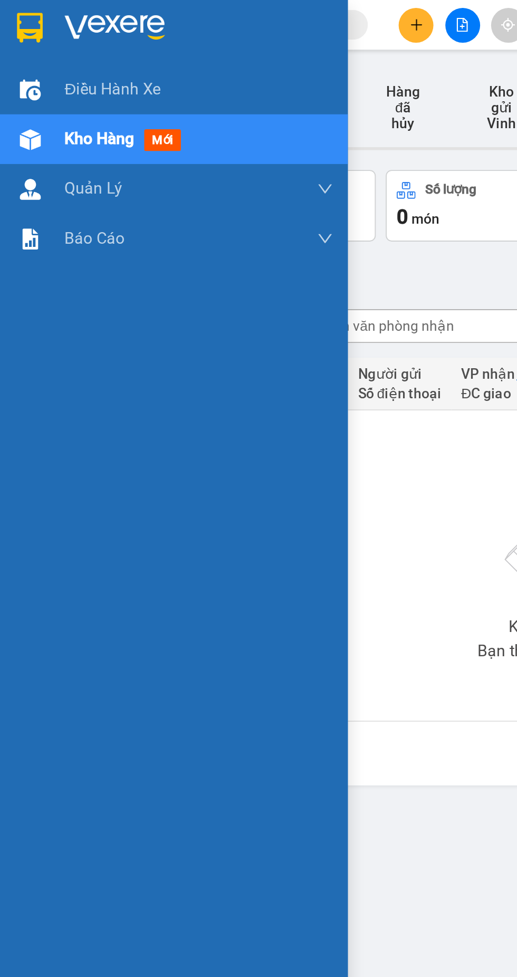
click at [231, 300] on div "Không có đơn hàng nào. Bạn thử điều chỉnh lại bộ lọc nhé!" at bounding box center [315, 300] width 539 height 158
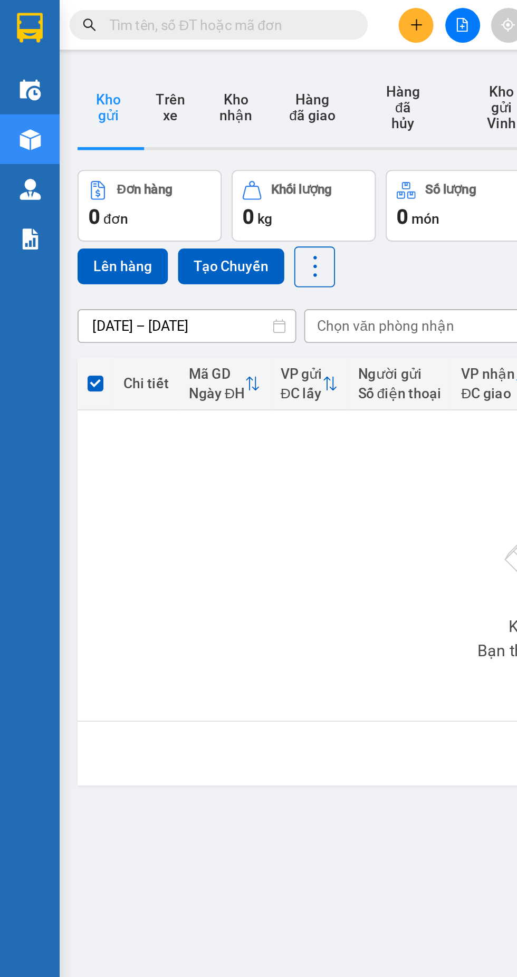
click at [116, 13] on input "text" at bounding box center [120, 13] width 125 height 12
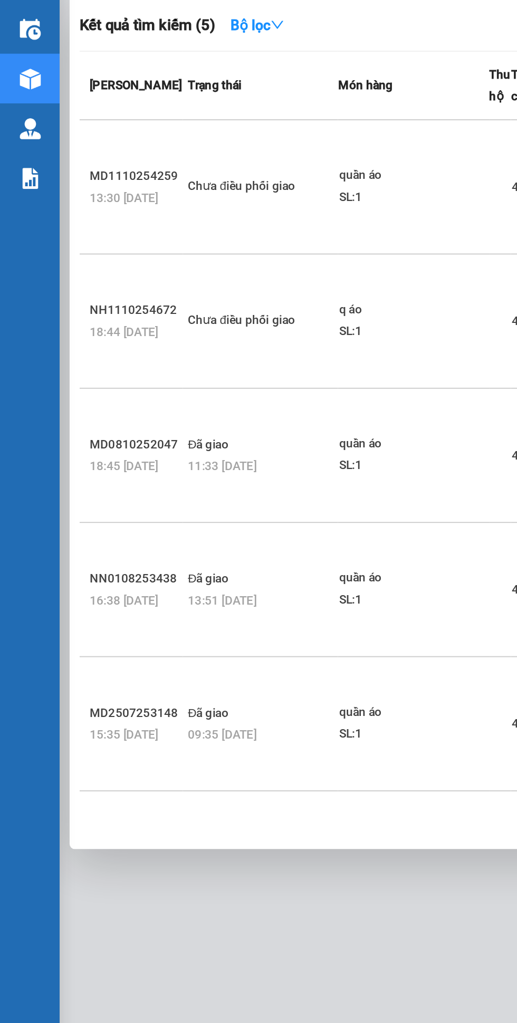
type input "0387674510"
